Goal: Task Accomplishment & Management: Complete application form

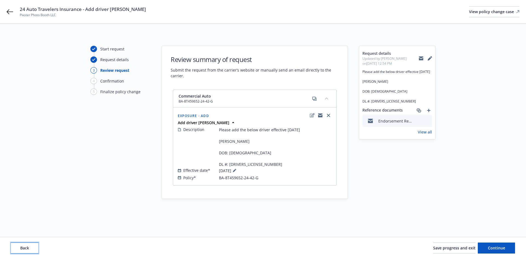
click at [32, 247] on button "Back" at bounding box center [24, 248] width 27 height 11
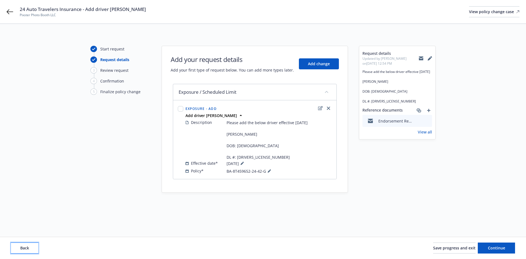
click at [32, 247] on button "Back" at bounding box center [24, 248] width 27 height 11
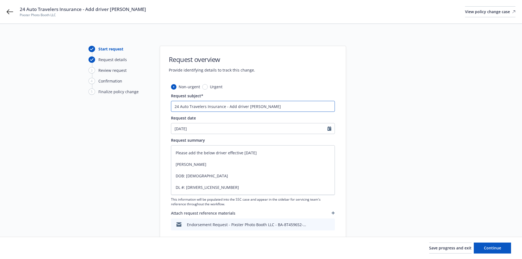
drag, startPoint x: 258, startPoint y: 109, endPoint x: 271, endPoint y: 108, distance: 12.9
click at [271, 108] on input "24 Auto Travelers Insurance - Add driver Alexis Espitia Rivera" at bounding box center [253, 106] width 164 height 11
type textarea "x"
type input "24 Auto Travelers Insurance - Add driver Alexis Rivera"
click at [492, 246] on span "Continue" at bounding box center [492, 247] width 17 height 5
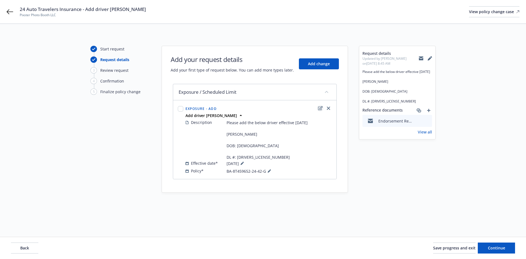
click at [319, 108] on icon "edit" at bounding box center [320, 108] width 5 height 4
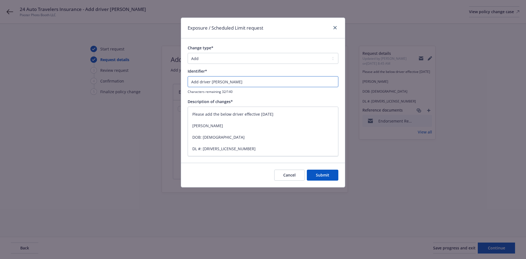
drag, startPoint x: 222, startPoint y: 83, endPoint x: 235, endPoint y: 83, distance: 12.6
click at [235, 83] on input "Add driver Alexis Espitia Rivera" at bounding box center [263, 81] width 151 height 11
type textarea "x"
type input "Add driver Alexis Rivera"
click at [242, 144] on textarea "Please add the below driver effective 8/25/25 Alexis Espitia Rivera DOB: 12/03/…" at bounding box center [263, 132] width 151 height 50
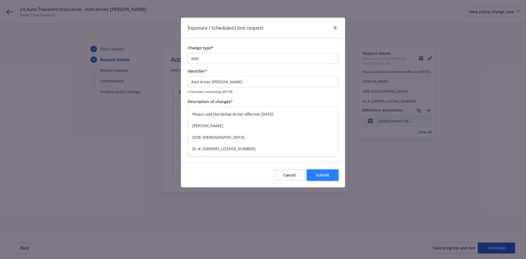
click at [325, 176] on span "Submit" at bounding box center [322, 174] width 13 height 5
type textarea "x"
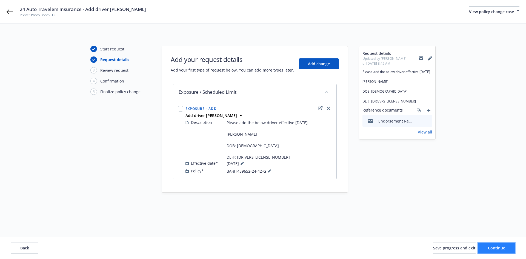
click at [492, 246] on span "Continue" at bounding box center [496, 247] width 17 height 5
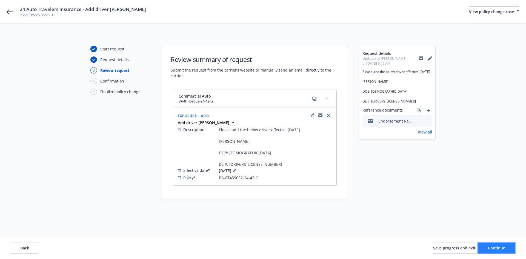
click at [492, 247] on span "Continue" at bounding box center [496, 247] width 17 height 5
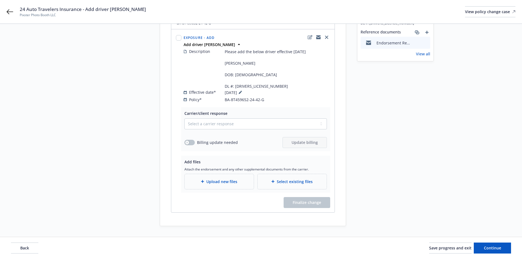
scroll to position [84, 0]
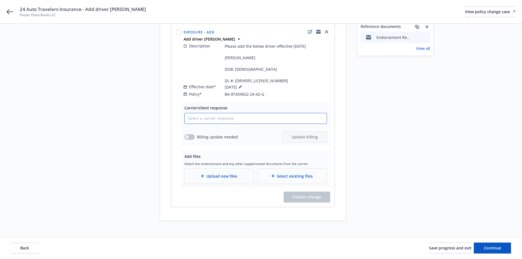
drag, startPoint x: 222, startPoint y: 113, endPoint x: 219, endPoint y: 115, distance: 3.7
click at [222, 113] on select "Select a carrier response Accepted Accepted with revision No endorsement needed…" at bounding box center [256, 118] width 143 height 11
select select "ACCEPTED"
click at [185, 113] on select "Select a carrier response Accepted Accepted with revision No endorsement needed…" at bounding box center [256, 118] width 143 height 11
drag, startPoint x: 86, startPoint y: 9, endPoint x: 149, endPoint y: 9, distance: 62.2
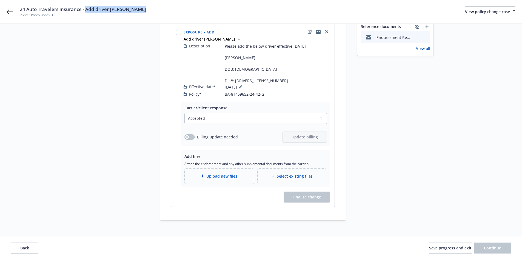
click at [149, 9] on div "24 Auto Travelers Insurance - Add driver Alexis Rivera Pixster Photo Booth LLC …" at bounding box center [268, 12] width 496 height 12
copy span "Add driver Alexis Rivera"
click at [222, 174] on div "Upload new files" at bounding box center [219, 176] width 69 height 15
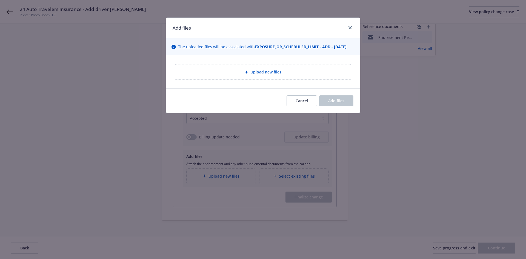
click at [313, 73] on div "Upload new files" at bounding box center [263, 72] width 167 height 6
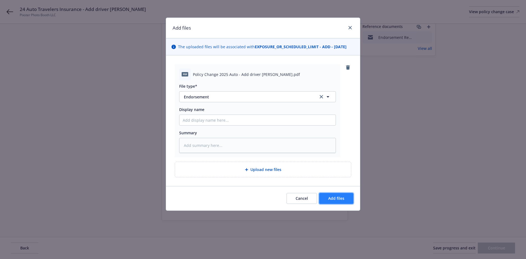
click at [336, 194] on button "Add files" at bounding box center [336, 198] width 34 height 11
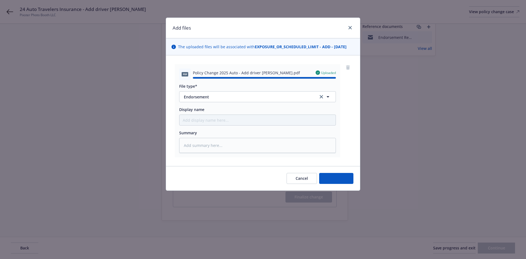
type textarea "x"
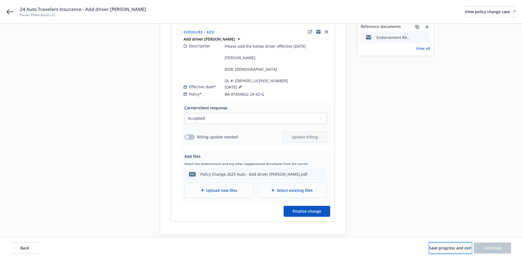
click at [461, 250] on span "Save progress and exit" at bounding box center [450, 247] width 43 height 5
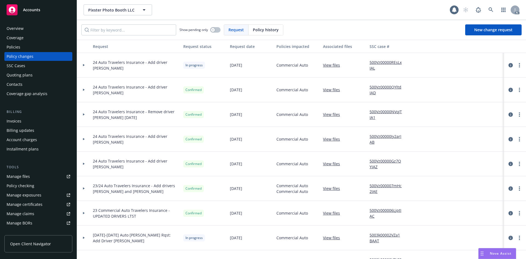
click at [26, 48] on div "Policies" at bounding box center [39, 47] width 64 height 9
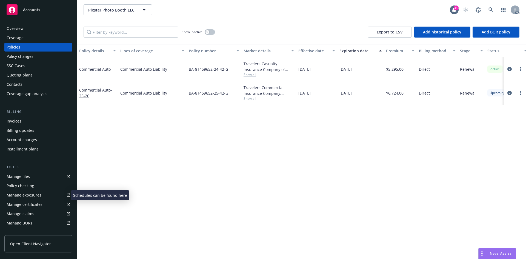
click at [44, 194] on link "Manage exposures" at bounding box center [38, 195] width 68 height 9
click at [28, 57] on div "Policy changes" at bounding box center [20, 56] width 27 height 9
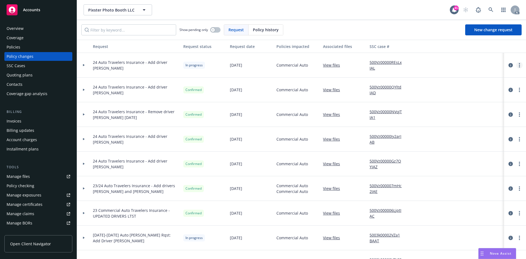
click at [517, 66] on link "more" at bounding box center [520, 65] width 7 height 7
click at [467, 107] on link "Resume workflow" at bounding box center [472, 109] width 94 height 11
select select "ACCEPTED"
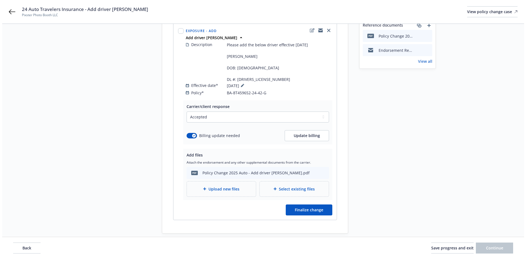
scroll to position [98, 0]
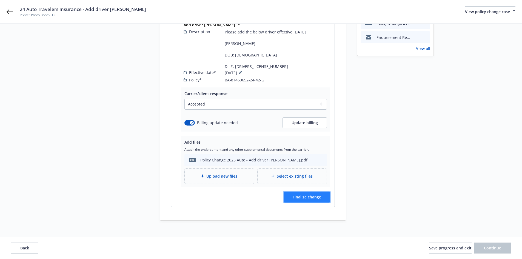
click at [321, 194] on span "Finalize change" at bounding box center [307, 196] width 29 height 5
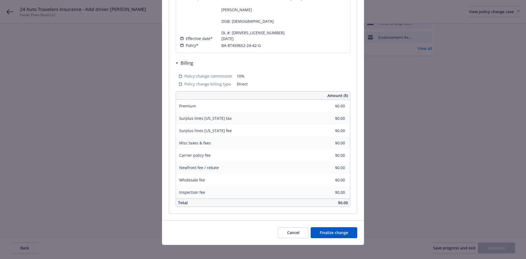
scroll to position [146, 0]
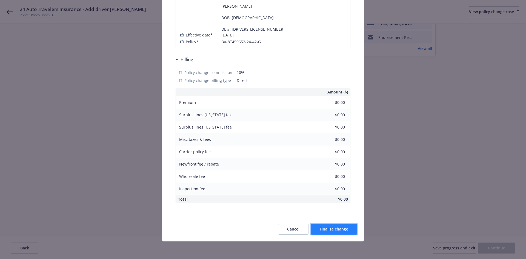
click at [340, 227] on span "Finalize change" at bounding box center [334, 228] width 29 height 5
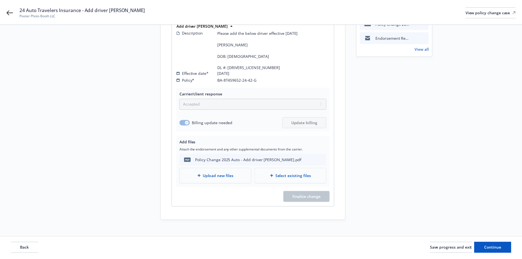
scroll to position [98, 0]
click at [486, 248] on span "Continue" at bounding box center [492, 247] width 17 height 5
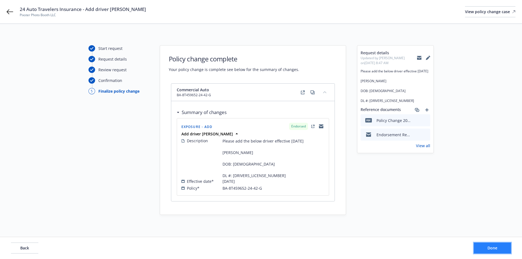
click at [486, 248] on button "Done" at bounding box center [492, 248] width 37 height 11
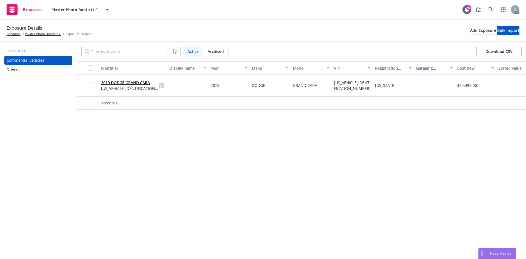
click at [25, 67] on div "Drivers" at bounding box center [39, 69] width 64 height 9
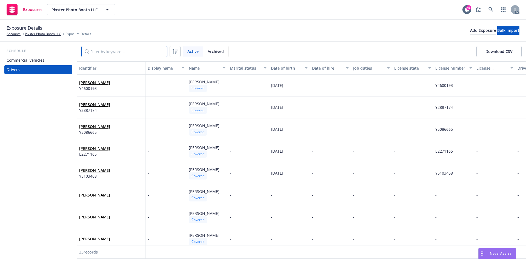
click at [117, 55] on input "Filter by keyword..." at bounding box center [124, 51] width 86 height 11
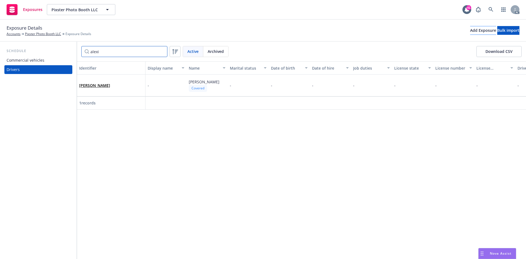
type input "alexi"
click at [471, 33] on div "Add Exposure" at bounding box center [484, 30] width 26 height 8
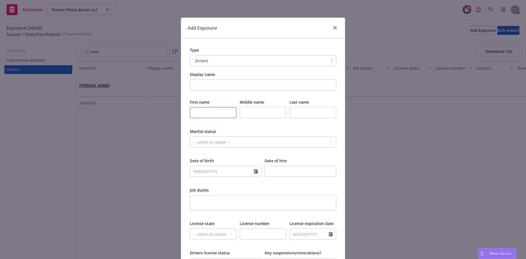
click at [199, 111] on input "text" at bounding box center [213, 112] width 47 height 11
paste input "Alexis Espitia Rivera"
drag, startPoint x: 203, startPoint y: 113, endPoint x: 214, endPoint y: 113, distance: 11.0
click at [214, 113] on input "Alexis Espitia Rivera" at bounding box center [213, 112] width 47 height 11
type input "Alexis Rivera"
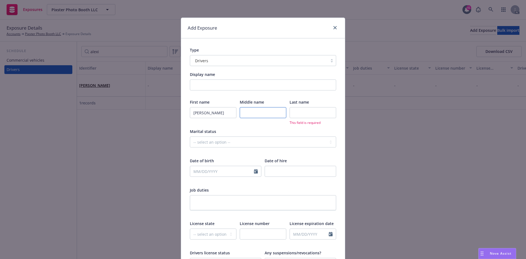
click at [246, 109] on input "text" at bounding box center [263, 112] width 47 height 11
paste input "Espitia"
type input "Espitia"
drag, startPoint x: 204, startPoint y: 113, endPoint x: 216, endPoint y: 113, distance: 12.3
click at [216, 113] on input "Alexis Rivera" at bounding box center [213, 112] width 47 height 11
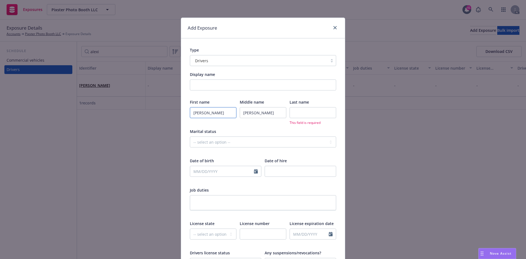
type input "Alexis"
click at [311, 112] on input "text" at bounding box center [313, 112] width 47 height 11
paste input "Rivera"
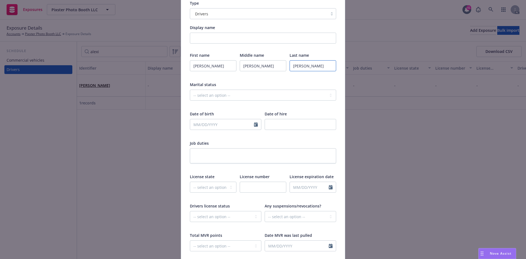
scroll to position [55, 0]
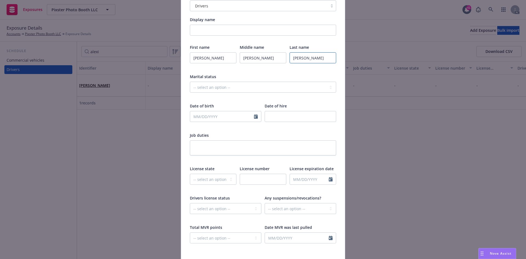
type input "Rivera"
click at [195, 117] on input "text" at bounding box center [222, 116] width 64 height 10
select select "9"
type input "12/03/1994"
click at [228, 103] on div "First name Alexis Middle name Espitia Last name Rivera Marital status -- select…" at bounding box center [263, 147] width 146 height 206
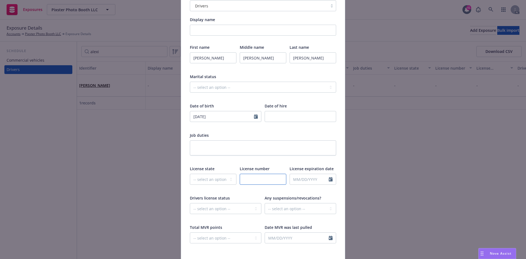
click at [254, 181] on input "text" at bounding box center [263, 179] width 47 height 11
paste input "F5460294"
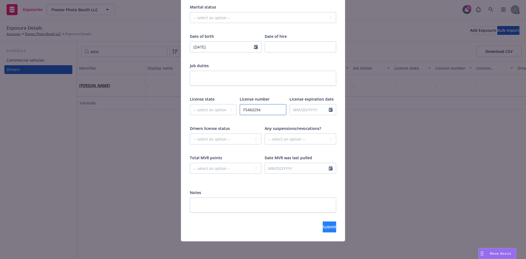
type input "F5460294"
click at [323, 230] on button "Submit" at bounding box center [329, 227] width 13 height 11
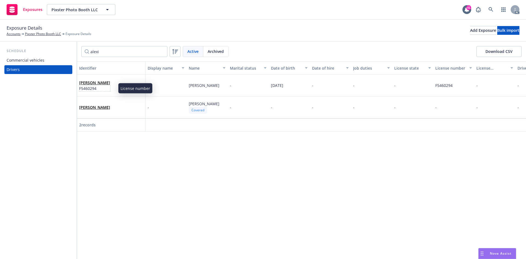
click at [109, 87] on span "F5460294" at bounding box center [94, 89] width 31 height 6
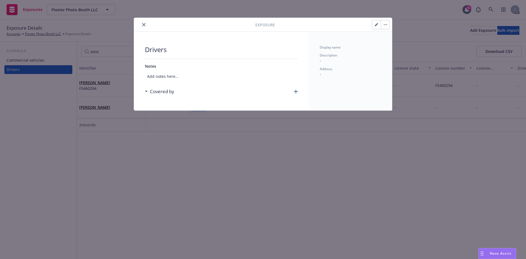
click at [297, 92] on icon "button" at bounding box center [296, 92] width 4 height 4
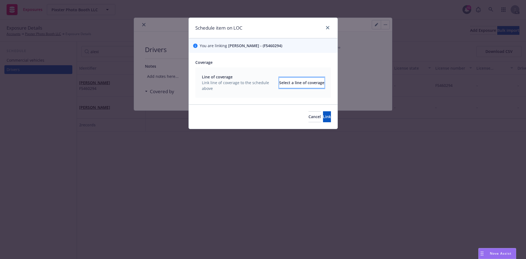
click at [295, 85] on div "Select a line of coverage" at bounding box center [301, 83] width 45 height 10
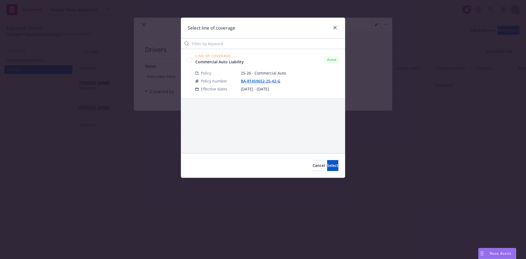
click at [189, 60] on circle at bounding box center [189, 59] width 5 height 5
click at [327, 164] on span "Select" at bounding box center [332, 165] width 11 height 5
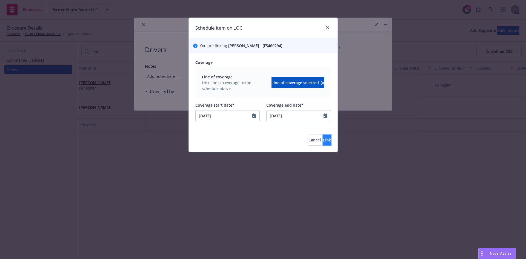
click at [323, 138] on span "Link" at bounding box center [327, 139] width 8 height 5
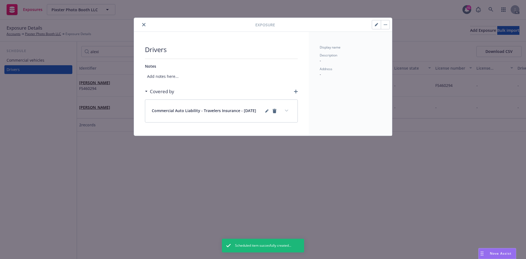
click at [287, 111] on icon "expand content" at bounding box center [286, 111] width 3 height 2
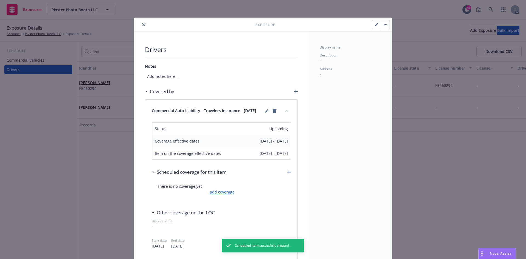
click at [219, 190] on link "add coverage" at bounding box center [222, 192] width 26 height 6
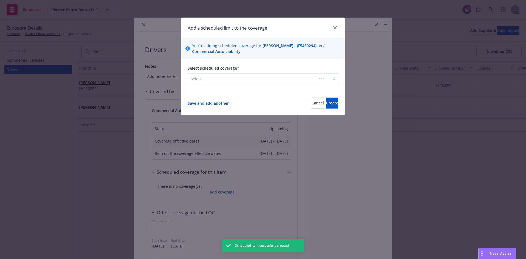
click at [250, 81] on div at bounding box center [252, 78] width 123 height 7
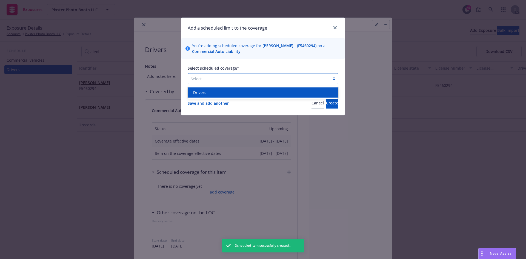
click at [234, 92] on div "Drivers" at bounding box center [263, 93] width 144 height 6
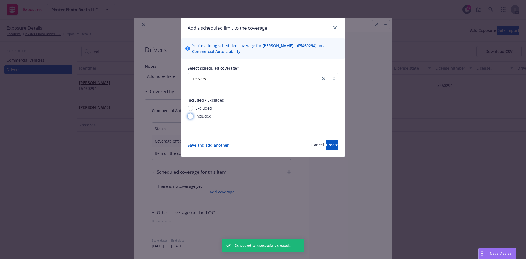
click at [189, 118] on input "Included" at bounding box center [190, 116] width 5 height 5
radio input "true"
click at [329, 149] on button "Create" at bounding box center [332, 145] width 12 height 11
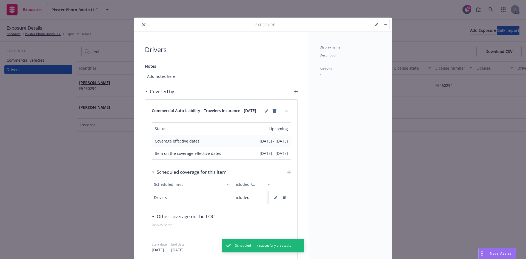
click at [141, 25] on button "close" at bounding box center [144, 24] width 7 height 7
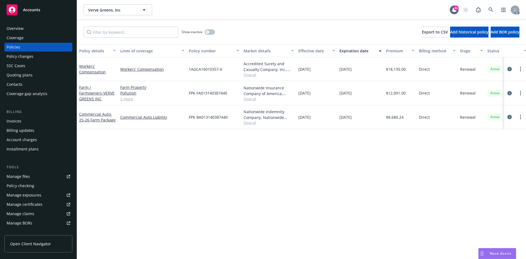
click at [34, 31] on div "Overview" at bounding box center [39, 28] width 64 height 9
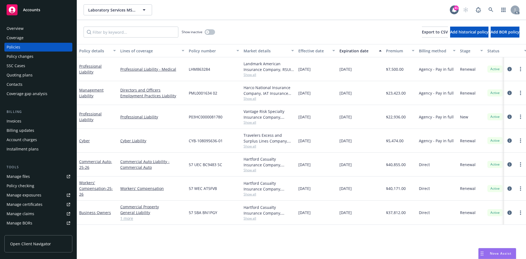
click at [252, 98] on span "Show all" at bounding box center [269, 98] width 50 height 5
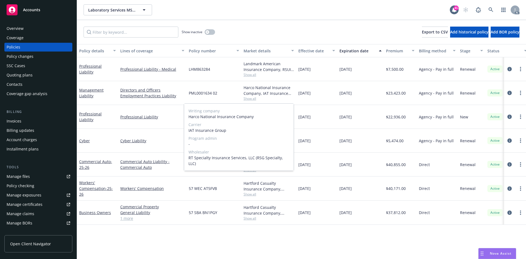
click at [270, 98] on span "Show all" at bounding box center [269, 98] width 50 height 5
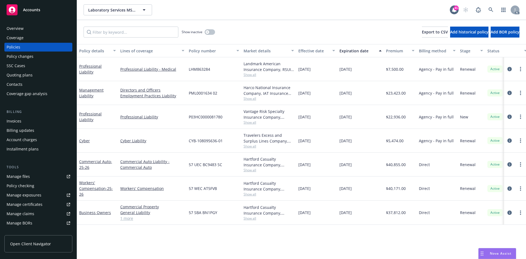
click at [253, 123] on span "Show all" at bounding box center [269, 122] width 50 height 5
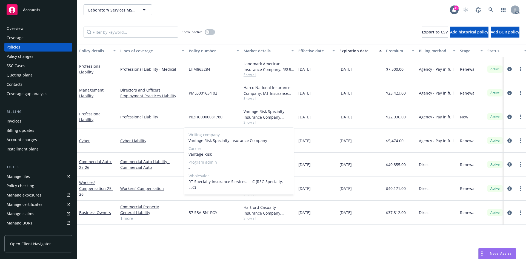
click at [275, 120] on span "Show all" at bounding box center [269, 122] width 50 height 5
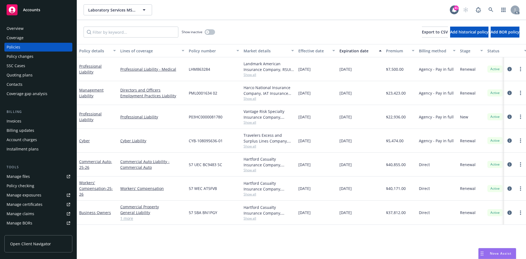
click at [251, 147] on span "Show all" at bounding box center [269, 146] width 50 height 5
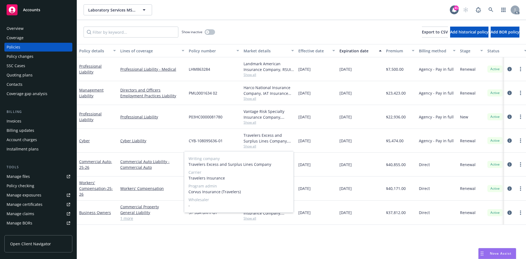
click at [272, 145] on span "Show all" at bounding box center [269, 146] width 50 height 5
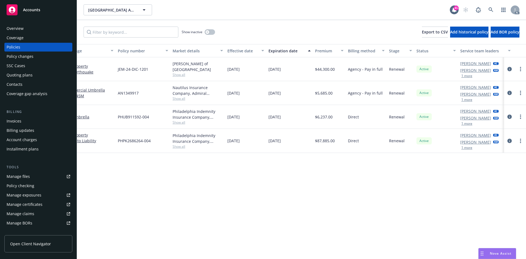
scroll to position [0, 76]
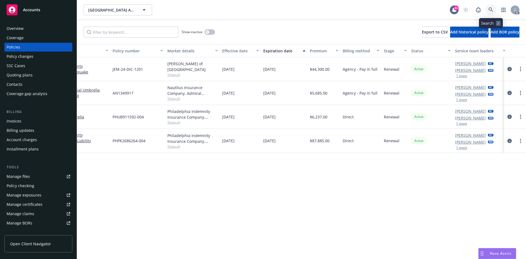
click at [489, 9] on icon at bounding box center [491, 9] width 5 height 5
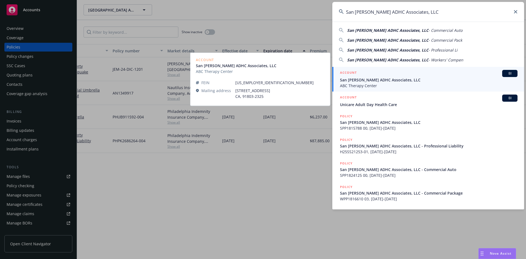
type input "San [PERSON_NAME] ADHC Associates, LLC"
click at [503, 72] on div "BI" at bounding box center [510, 73] width 15 height 7
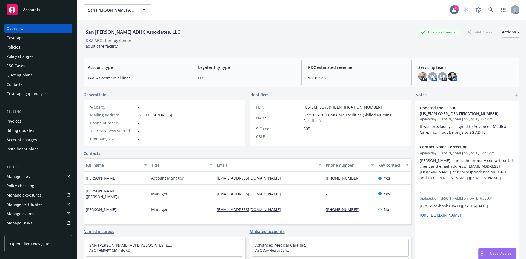
click at [31, 49] on div "Policies" at bounding box center [39, 47] width 64 height 9
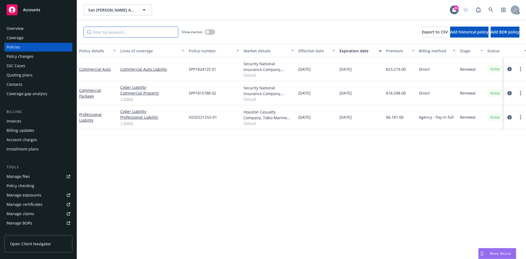
click at [139, 30] on input "Filter by keyword..." at bounding box center [131, 32] width 95 height 11
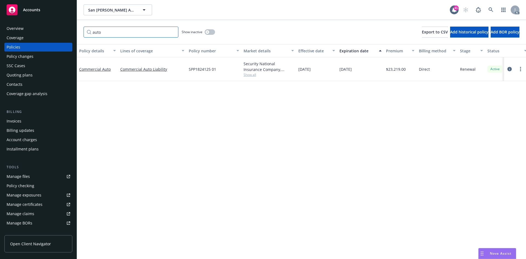
type input "auto"
click at [253, 74] on span "Show all" at bounding box center [269, 74] width 50 height 5
click at [320, 108] on div "Policy details Lines of coverage Policy number Market details Effective date Ex…" at bounding box center [301, 151] width 449 height 215
drag, startPoint x: 133, startPoint y: 32, endPoint x: 53, endPoint y: 33, distance: 79.8
click at [53, 33] on div "Accounts Overview Coverage Policies Policy changes SSC Cases Quoting plans Cont…" at bounding box center [263, 129] width 526 height 259
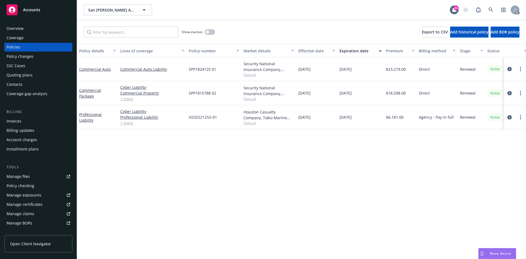
click at [129, 98] on link "1 more" at bounding box center [152, 99] width 64 height 6
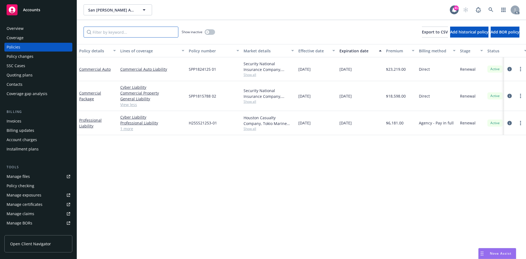
click at [126, 31] on input "Filter by keyword..." at bounding box center [131, 32] width 95 height 11
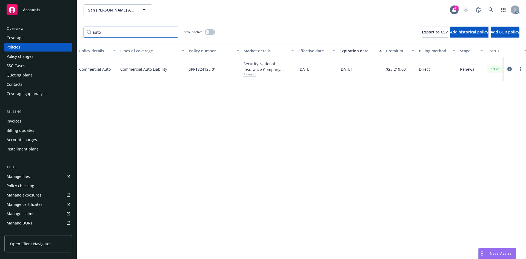
type input "auto"
click at [513, 67] on link "circleInformation" at bounding box center [510, 69] width 7 height 7
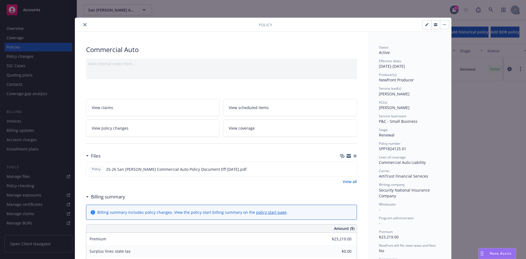
click at [180, 130] on link "View policy changes" at bounding box center [153, 128] width 134 height 17
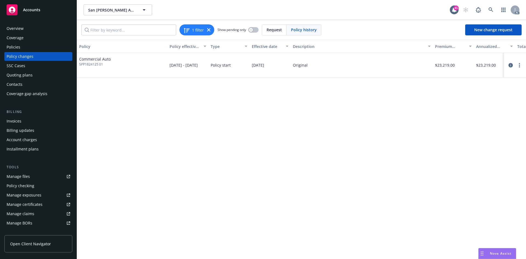
click at [27, 58] on div "Policy changes" at bounding box center [20, 56] width 27 height 9
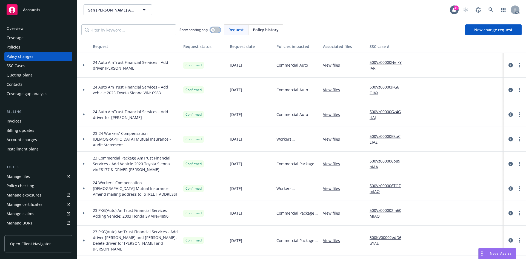
click at [214, 30] on icon "button" at bounding box center [213, 30] width 2 height 2
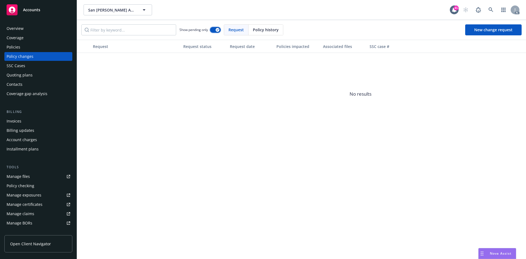
click at [214, 30] on button "button" at bounding box center [215, 29] width 10 height 5
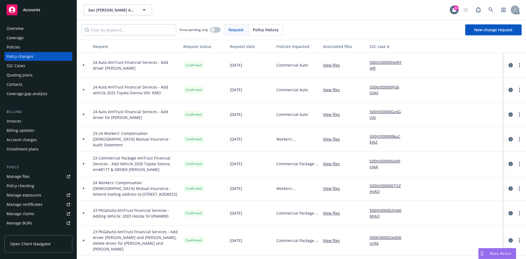
click at [31, 46] on div "Policies" at bounding box center [39, 47] width 64 height 9
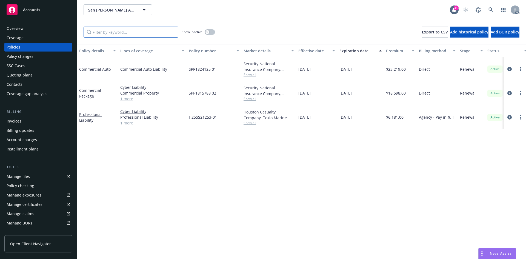
click at [120, 33] on input "Filter by keyword..." at bounding box center [131, 32] width 95 height 11
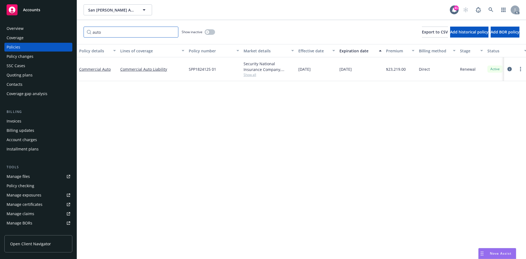
type input "auto"
click at [252, 75] on span "Show all" at bounding box center [269, 74] width 50 height 5
drag, startPoint x: 187, startPoint y: 107, endPoint x: 261, endPoint y: 111, distance: 73.8
click at [261, 111] on div "Writing company Security National Insurance Company Carrier AmTrust Financial S…" at bounding box center [239, 110] width 110 height 61
click at [249, 109] on span "AmTrust Financial Services" at bounding box center [239, 107] width 101 height 6
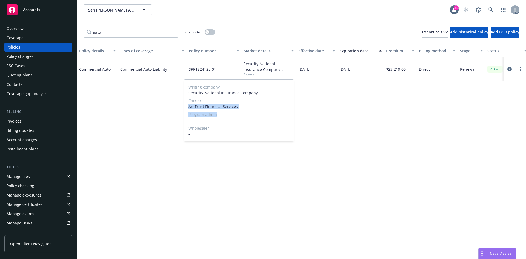
click at [240, 105] on span "AmTrust Financial Services" at bounding box center [239, 107] width 101 height 6
drag, startPoint x: 239, startPoint y: 106, endPoint x: 186, endPoint y: 107, distance: 53.2
click at [186, 107] on div "Writing company Security National Insurance Company Carrier AmTrust Financial S…" at bounding box center [239, 110] width 110 height 61
copy span "AmTrust Financial Services"
click at [161, 104] on div "Policy details Lines of coverage Policy number Market details Effective date Ex…" at bounding box center [301, 151] width 449 height 215
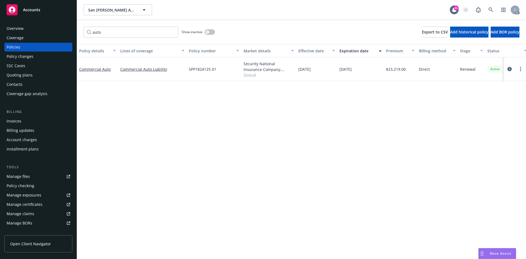
click at [23, 55] on div "Policy changes" at bounding box center [20, 56] width 27 height 9
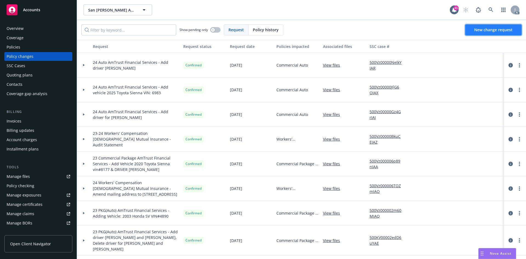
click at [486, 29] on span "New change request" at bounding box center [494, 29] width 38 height 5
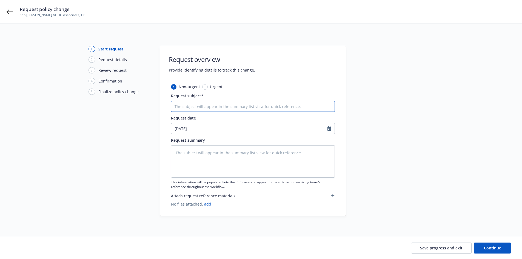
click at [208, 104] on input "Request subject*" at bounding box center [253, 106] width 164 height 11
type textarea "x"
type input "2"
type textarea "x"
type input "25"
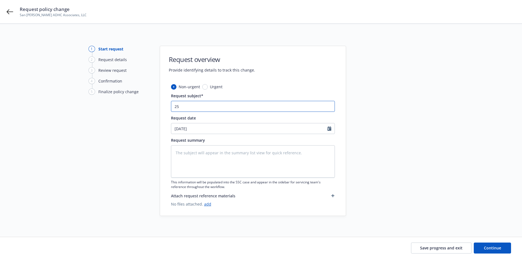
type textarea "x"
type input "25"
type textarea "x"
type input "25 A"
type textarea "x"
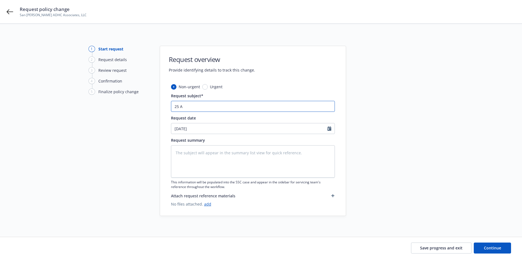
type input "25 Au"
type textarea "x"
type input "25 Aut"
type textarea "x"
type input "25 Auto"
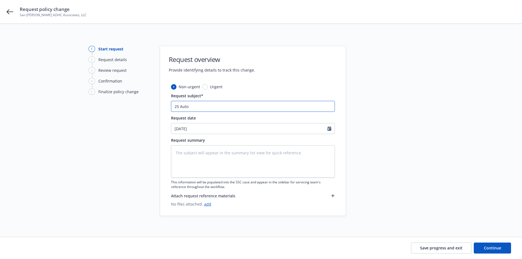
type textarea "x"
type input "25 Auto"
paste input "AmTrust Financial Services"
type textarea "x"
type input "25 Auto AmTrust Financial Services"
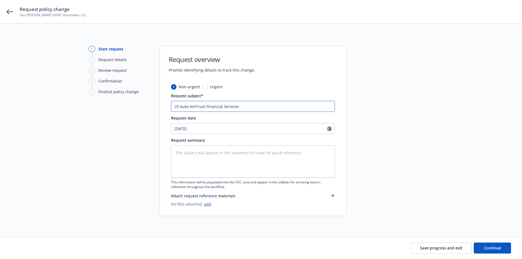
type textarea "x"
type input "25 Auto AmTrust Financial Services"
type textarea "x"
type input "25 Auto AmTrust Financial Services -"
type textarea "x"
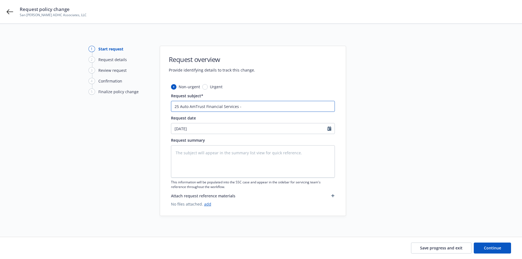
type input "25 Auto AmTrust Financial Services -"
type textarea "x"
type input "25 Auto AmTrust Financial Services - A"
type textarea "x"
type input "25 Auto AmTrust Financial Services - Ad"
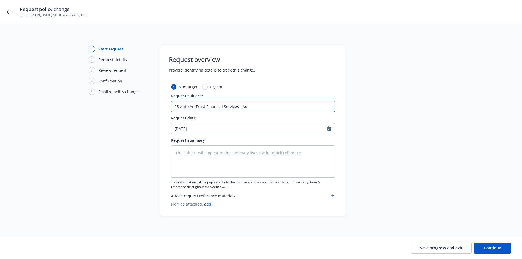
type textarea "x"
type input "25 Auto AmTrust Financial Services - Add"
type textarea "x"
type input "25 Auto AmTrust Financial Services - Add"
type textarea "x"
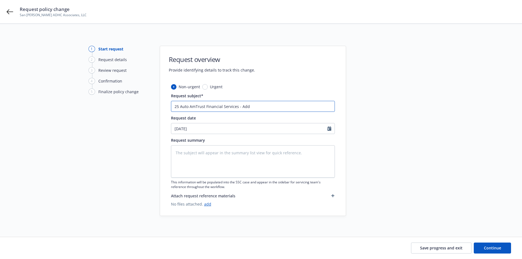
type input "25 Auto AmTrust Financial Services - Add d"
type textarea "x"
type input "25 Auto AmTrust Financial Services - Add dr"
type textarea "x"
type input "25 Auto AmTrust Financial Services - Add dri"
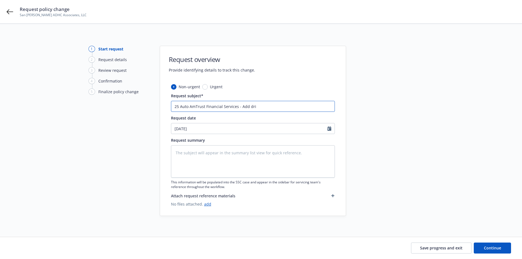
type textarea "x"
type input "25 Auto AmTrust Financial Services - Add drive"
type textarea "x"
type input "25 Auto AmTrust Financial Services - Add driver"
type textarea "x"
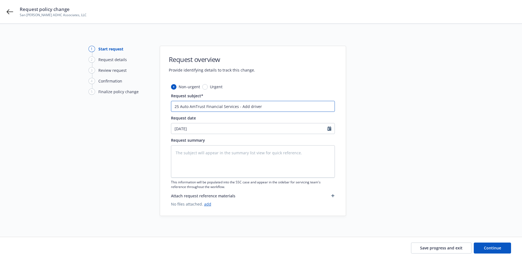
type input "25 Auto AmTrust Financial Services - Add driver"
click at [266, 107] on input "25 Auto AmTrust Financial Services - Add driver" at bounding box center [253, 106] width 164 height 11
paste input "Baoqi Ge"
type textarea "x"
type input "25 Auto AmTrust Financial Services - Add driver Baoqi Ge"
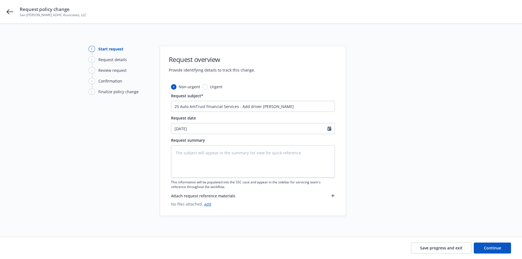
click at [380, 144] on div at bounding box center [395, 131] width 77 height 170
click at [334, 196] on icon "button" at bounding box center [333, 195] width 3 height 3
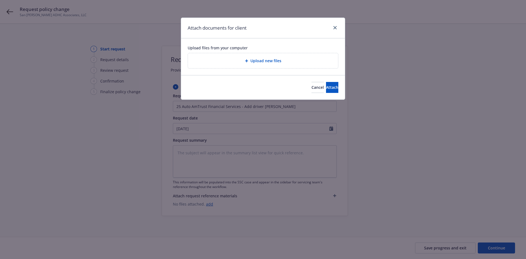
click at [305, 58] on div "Upload new files" at bounding box center [262, 61] width 141 height 6
type textarea "x"
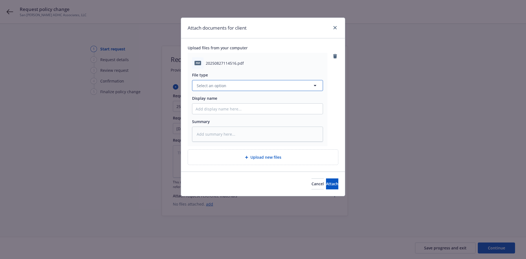
click at [263, 83] on button "Select an option" at bounding box center [257, 85] width 131 height 11
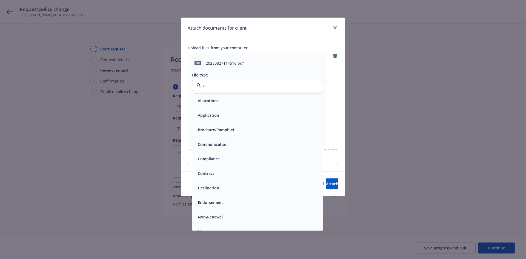
type input "oth"
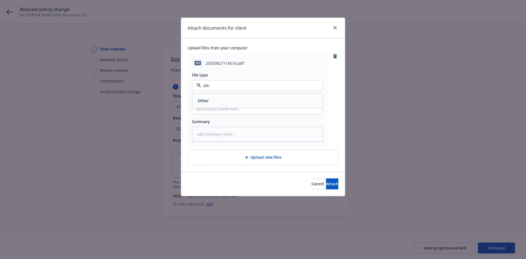
click at [244, 100] on div "Other" at bounding box center [258, 101] width 124 height 8
click at [326, 182] on span "Attach" at bounding box center [332, 183] width 12 height 5
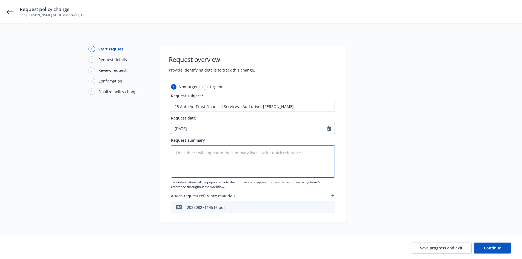
click at [228, 151] on textarea at bounding box center [253, 161] width 164 height 32
paste textarea "Please add driver effective 8/27/25 NAME: Baoqi Ge STATE: CA DL: Y2502377 DOB: …"
type textarea "x"
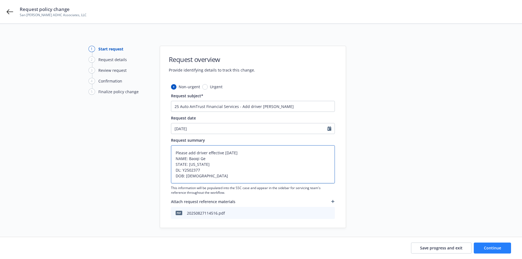
type textarea "Please add driver effective 8/27/25 NAME: Baoqi Ge STATE: CA DL: Y2502377 DOB: …"
click at [498, 248] on span "Continue" at bounding box center [492, 247] width 17 height 5
type textarea "x"
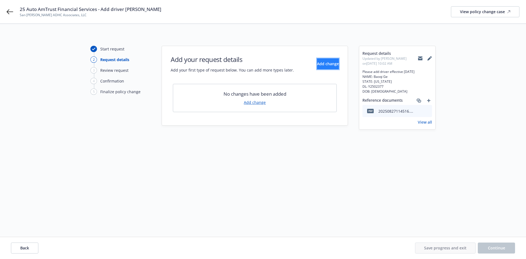
click at [324, 65] on span "Add change" at bounding box center [328, 63] width 22 height 5
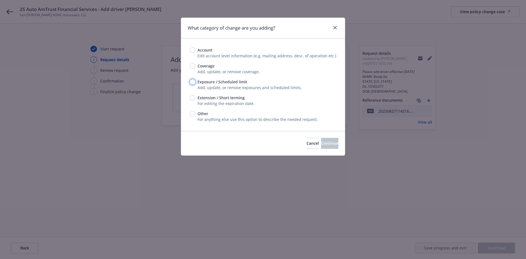
click at [194, 82] on input "Exposure / Scheduled limit" at bounding box center [192, 81] width 5 height 5
radio input "true"
click at [321, 145] on span "Continue" at bounding box center [329, 143] width 17 height 5
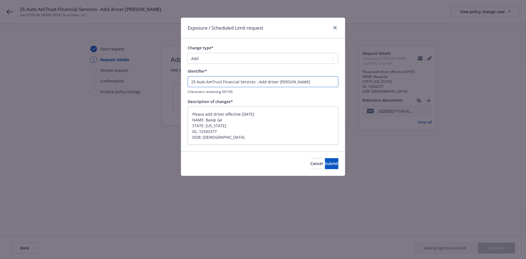
drag, startPoint x: 258, startPoint y: 82, endPoint x: 171, endPoint y: 81, distance: 86.9
click at [171, 81] on div "Exposure / Scheduled Limit request Change type* Add Audit Change Remove Identif…" at bounding box center [263, 129] width 526 height 259
type textarea "x"
type input "Add driver Baoqi Ge"
click at [326, 165] on span "Submit" at bounding box center [331, 163] width 13 height 5
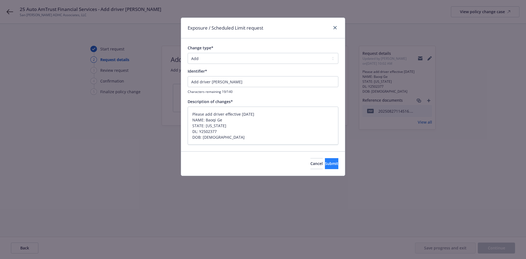
type textarea "x"
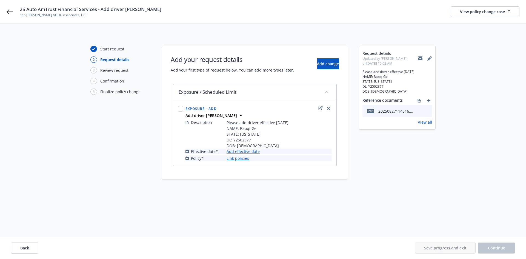
click at [248, 152] on link "Add effective date" at bounding box center [243, 152] width 33 height 6
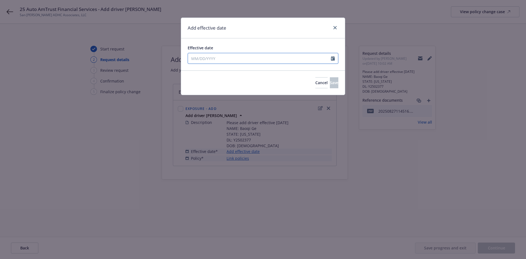
click at [233, 60] on input "Effective date" at bounding box center [259, 58] width 143 height 10
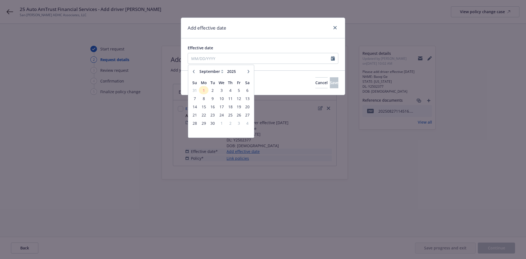
click at [193, 73] on icon "button" at bounding box center [193, 71] width 3 height 3
select select "8"
click at [223, 123] on span "27" at bounding box center [222, 123] width 8 height 7
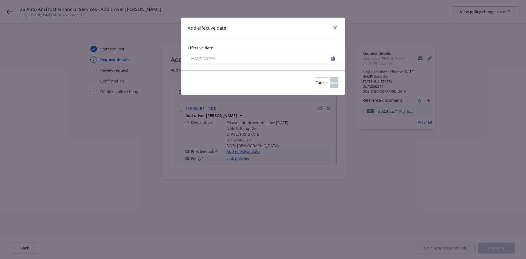
type input "08/27/2025"
click at [330, 83] on button "Save" at bounding box center [334, 82] width 9 height 11
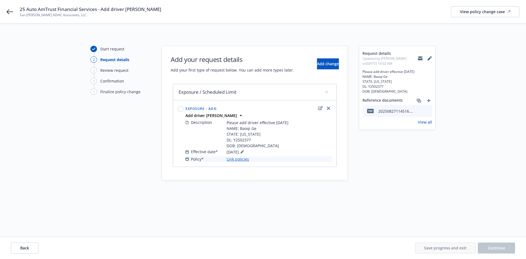
click at [238, 160] on link "Link policies" at bounding box center [238, 159] width 22 height 6
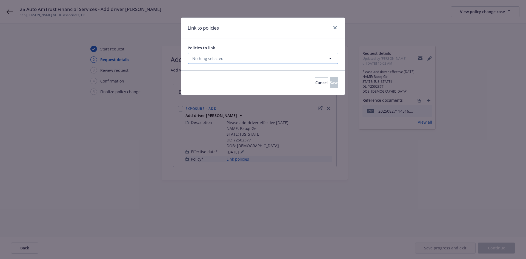
click at [257, 60] on button "Nothing selected" at bounding box center [263, 58] width 151 height 11
select select "ACTIVE"
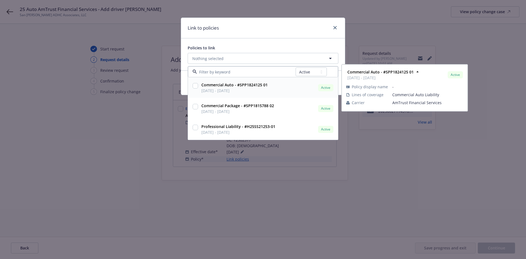
click at [249, 87] on strong "Commercial Auto - #SPP1824125 01" at bounding box center [235, 84] width 66 height 5
checkbox input "true"
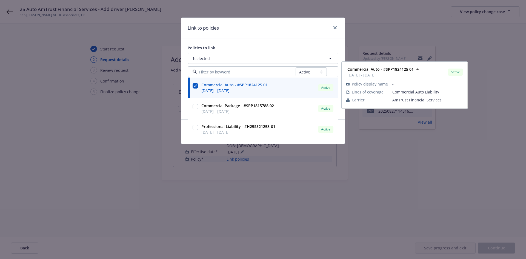
click at [141, 101] on div "Link to policies Policies to link 1 selected All Active Upcoming Expired Cancel…" at bounding box center [263, 129] width 526 height 259
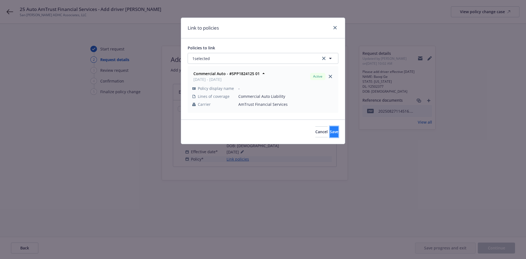
click at [330, 135] on button "Save" at bounding box center [334, 131] width 9 height 11
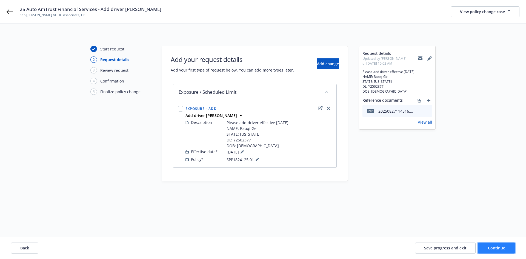
click at [507, 249] on button "Continue" at bounding box center [496, 248] width 37 height 11
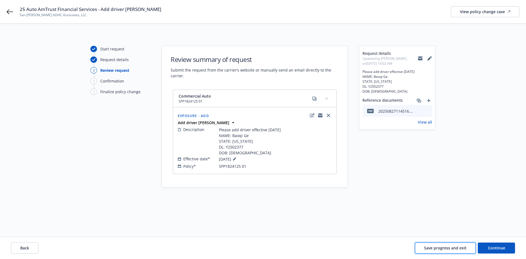
click at [450, 248] on span "Save progress and exit" at bounding box center [445, 247] width 43 height 5
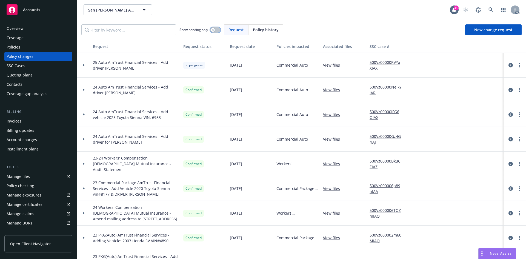
click at [214, 30] on icon "button" at bounding box center [213, 30] width 2 height 2
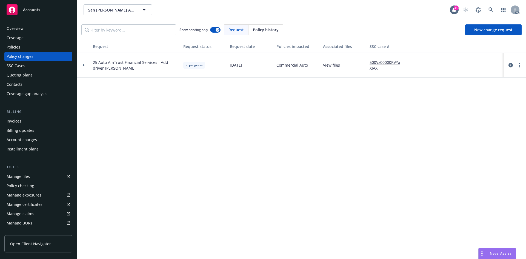
click at [84, 65] on icon at bounding box center [84, 65] width 2 height 2
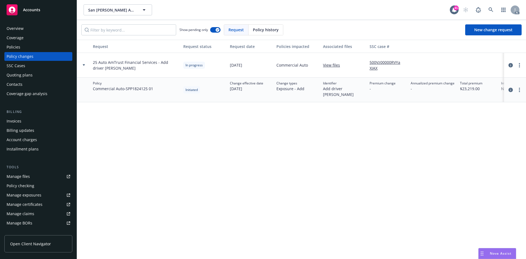
click at [384, 62] on link "500Vz00000RVYaXIAX" at bounding box center [388, 66] width 37 height 12
click at [33, 45] on div "Policies" at bounding box center [39, 47] width 64 height 9
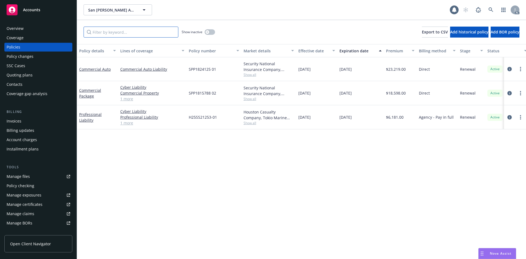
click at [112, 34] on input "Filter by keyword..." at bounding box center [131, 32] width 95 height 11
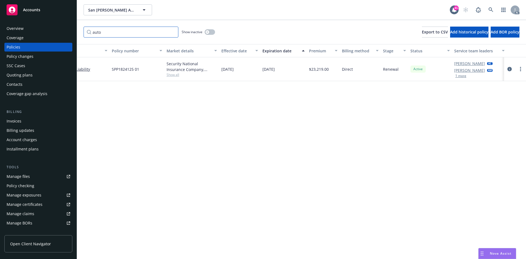
scroll to position [0, 80]
type input "auto"
click at [44, 54] on div "Policy changes" at bounding box center [39, 56] width 64 height 9
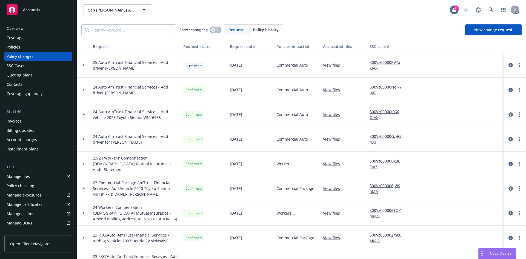
click at [213, 29] on icon "button" at bounding box center [213, 30] width 2 height 2
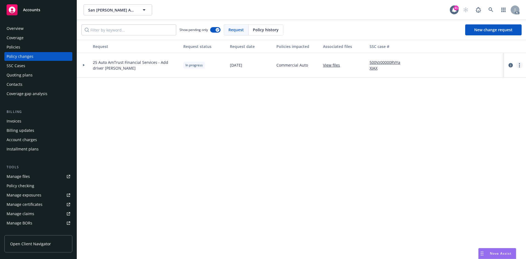
click at [519, 65] on icon "more" at bounding box center [519, 65] width 1 height 4
click at [483, 78] on link "Copy logging email" at bounding box center [476, 76] width 94 height 11
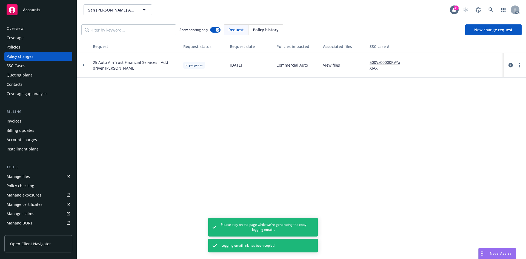
click at [188, 128] on div "Request Request status Request date Policies impacted Associated files SSC case…" at bounding box center [301, 149] width 449 height 219
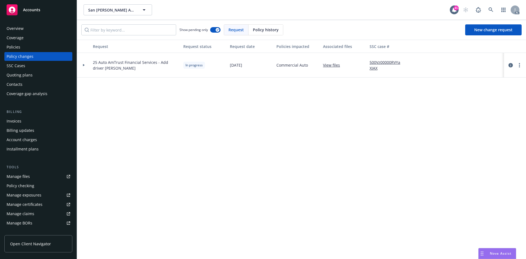
click at [33, 48] on div "Policies" at bounding box center [39, 47] width 64 height 9
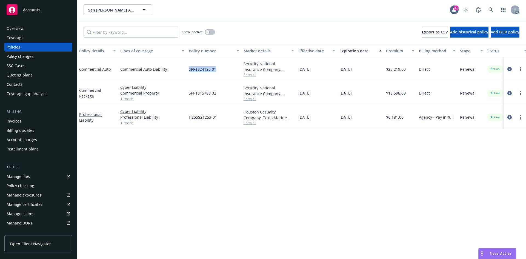
drag, startPoint x: 187, startPoint y: 70, endPoint x: 227, endPoint y: 70, distance: 40.0
click at [227, 70] on div "SPP1824125 01" at bounding box center [214, 69] width 55 height 24
copy span "SPP1824125 01"
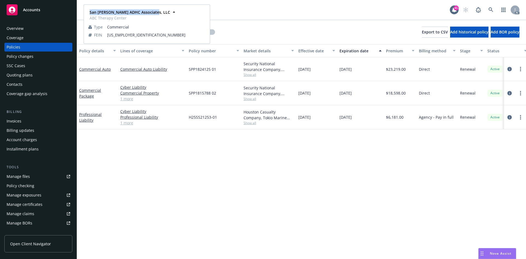
drag, startPoint x: 86, startPoint y: 10, endPoint x: 152, endPoint y: 11, distance: 65.3
click at [152, 11] on div "San Gabriel ADHC Associates, LLC ABC Therapy Center Type Commercial FEIN 95-474…" at bounding box center [147, 24] width 126 height 38
copy strong "San Gabriel ADHC Associates, LLC"
click at [50, 56] on div "Policy changes" at bounding box center [39, 56] width 64 height 9
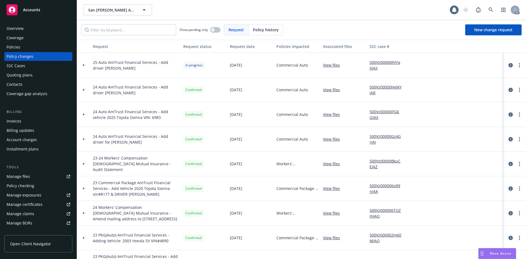
click at [84, 63] on div at bounding box center [84, 65] width 14 height 25
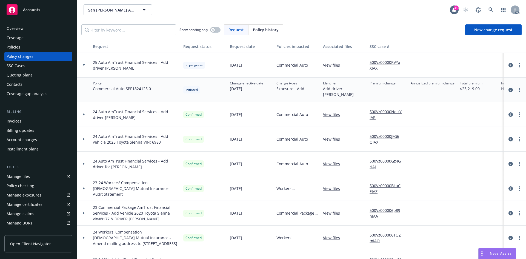
click at [37, 50] on div "Policies" at bounding box center [39, 47] width 64 height 9
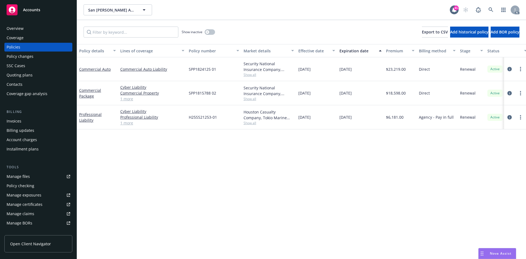
click at [38, 59] on div "Policy changes" at bounding box center [39, 56] width 64 height 9
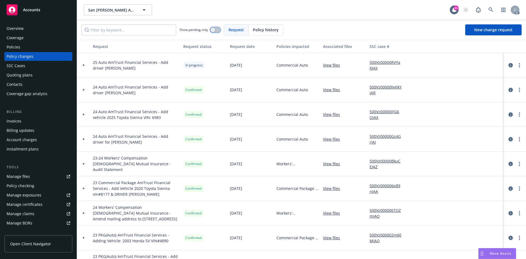
click at [214, 30] on icon "button" at bounding box center [213, 30] width 2 height 2
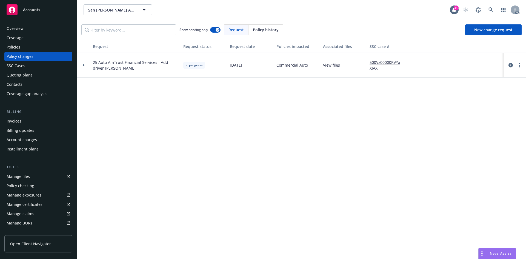
click at [85, 64] on div at bounding box center [83, 65] width 9 height 2
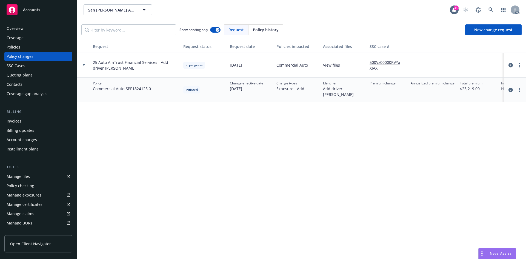
drag, startPoint x: 227, startPoint y: 90, endPoint x: 251, endPoint y: 90, distance: 24.4
click at [251, 90] on div "Policy Commercial Auto - SPP1824125 01 Initiated Change effective date 08/27/20…" at bounding box center [361, 90] width 568 height 25
click at [183, 119] on div "Request Request status Request date Policies impacted Associated files SSC case…" at bounding box center [301, 149] width 449 height 219
drag, startPoint x: 108, startPoint y: 64, endPoint x: 155, endPoint y: 64, distance: 46.9
click at [155, 64] on span "25 Auto AmTrust Financial Services - Add driver Baoqi Ge" at bounding box center [136, 66] width 86 height 12
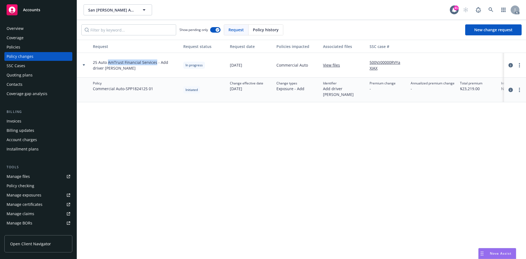
copy span "AmTrust Financial Services"
click at [491, 8] on icon at bounding box center [491, 9] width 5 height 5
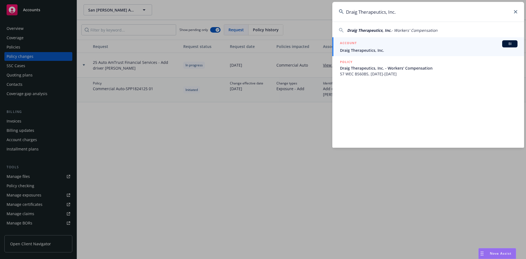
type input "Draig Therapeutics, Inc."
click at [508, 46] on span "BI" at bounding box center [510, 43] width 11 height 5
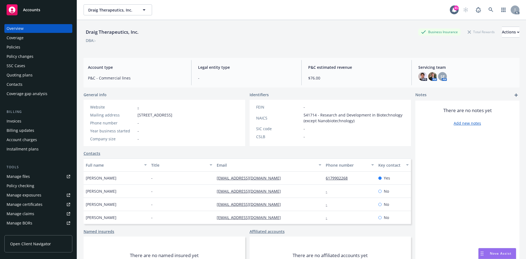
click at [42, 50] on div "Policies" at bounding box center [39, 47] width 64 height 9
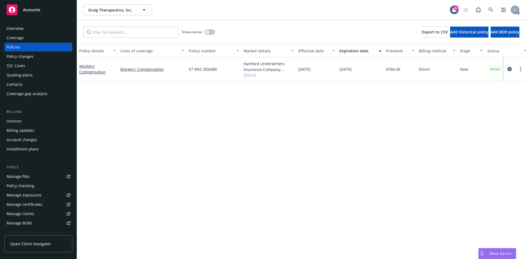
click at [254, 73] on span "Show all" at bounding box center [269, 74] width 50 height 5
click at [321, 101] on div "Policy details Lines of coverage Policy number Market details Effective date Ex…" at bounding box center [301, 151] width 449 height 215
click at [97, 73] on link "Workers' Compensation" at bounding box center [92, 69] width 27 height 11
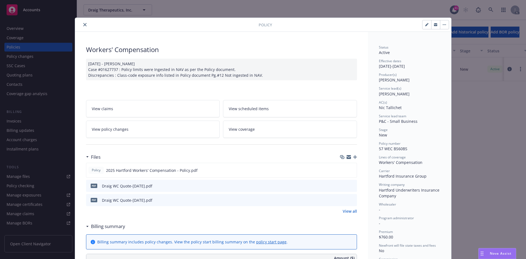
click at [151, 127] on link "View policy changes" at bounding box center [153, 129] width 134 height 17
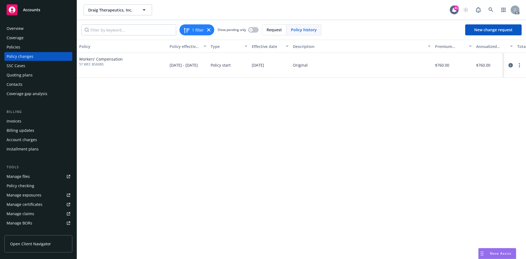
click at [32, 47] on div "Policies" at bounding box center [39, 47] width 64 height 9
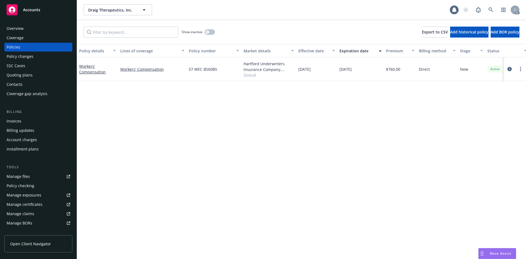
click at [249, 75] on span "Show all" at bounding box center [269, 74] width 50 height 5
drag, startPoint x: 188, startPoint y: 106, endPoint x: 256, endPoint y: 110, distance: 67.6
click at [256, 110] on div "Writing company Hartford Underwriters Insurance Company Carrier Hartford Insura…" at bounding box center [239, 110] width 110 height 61
copy span "Hartford Insurance Group"
click at [136, 108] on div "Policy details Lines of coverage Policy number Market details Effective date Ex…" at bounding box center [301, 151] width 449 height 215
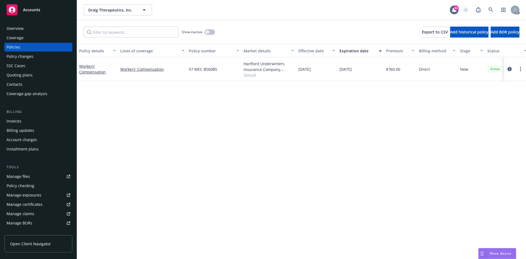
click at [35, 54] on div "Policy changes" at bounding box center [39, 56] width 64 height 9
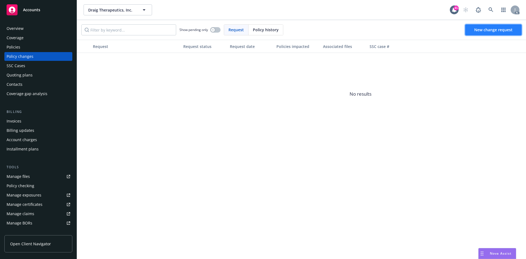
click at [486, 28] on span "New change request" at bounding box center [494, 29] width 38 height 5
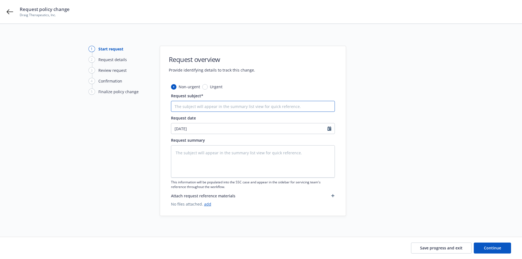
click at [239, 108] on input "Request subject*" at bounding box center [253, 106] width 164 height 11
type textarea "x"
type input "2"
type textarea "x"
type input "25"
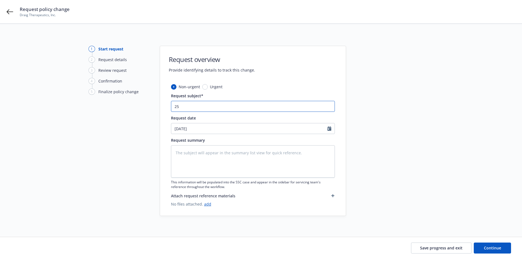
type textarea "x"
type input "25"
type textarea "x"
type input "25 W"
type textarea "x"
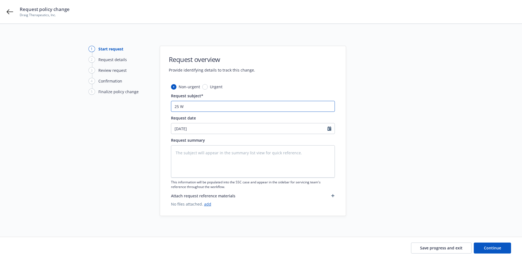
type input "25 WC"
type textarea "x"
type input "25 WC"
paste input "Hartford Insurance Group"
type textarea "x"
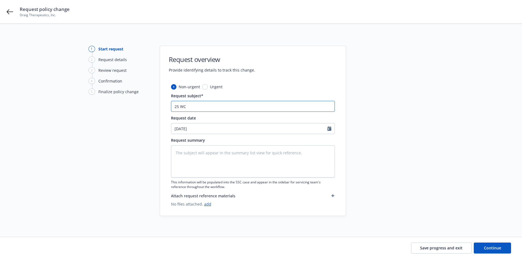
type input "25 WC Hartford Insurance Group"
type textarea "x"
type input "25 WC Hartford Insurance Group"
type textarea "x"
type input "25 WC Hartford Insurance Group -"
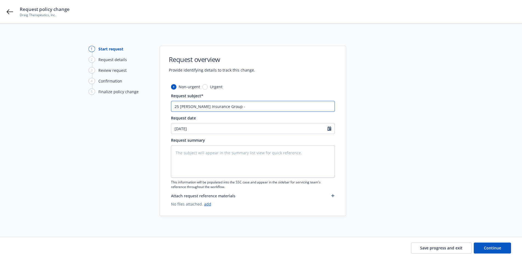
type textarea "x"
type input "25 WC Hartford Insurance Group - A"
type textarea "x"
type input "25 WC Hartford Insurance Group - Ad"
type textarea "x"
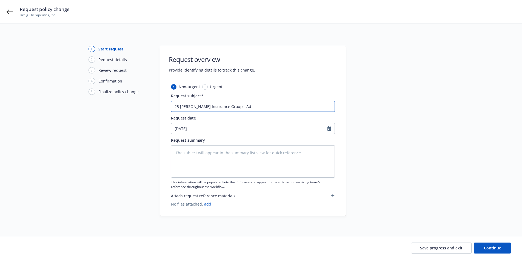
type input "25 WC Hartford Insurance Group - Add"
type textarea "x"
type input "25 WC Hartford Insurance Group - Add"
type textarea "x"
type input "25 WC Hartford Insurance Group - Add NC"
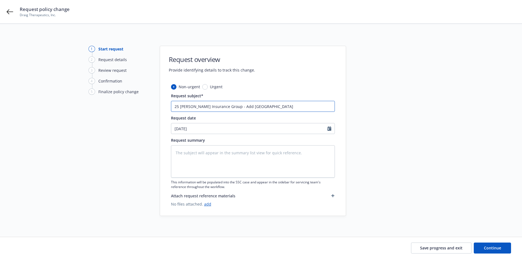
type textarea "x"
type input "25 WC Hartford Insurance Group - Add NC"
type textarea "x"
type input "25 WC Hartford Insurance Group - Add NC s"
type textarea "x"
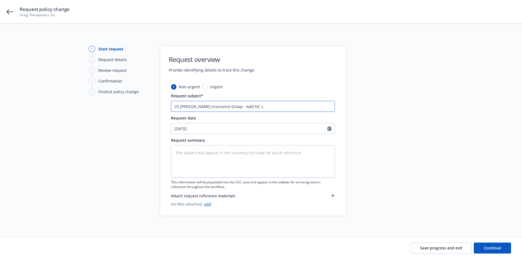
type input "25 WC Hartford Insurance Group - Add NC st"
type textarea "x"
type input "25 WC Hartford Insurance Group - Add NC sta"
type textarea "x"
type input "25 WC Hartford Insurance Group - Add NC state"
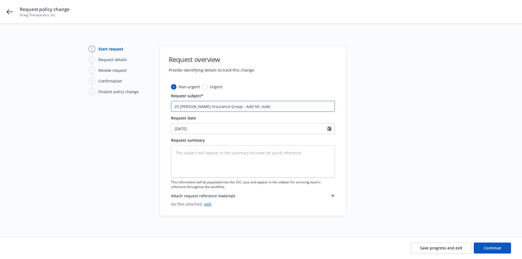
type textarea "x"
type input "25 WC Hartford Insurance Group - Add NC state"
type textarea "x"
type input "25 WC Hartford Insurance Group - Add NC state w"
type textarea "x"
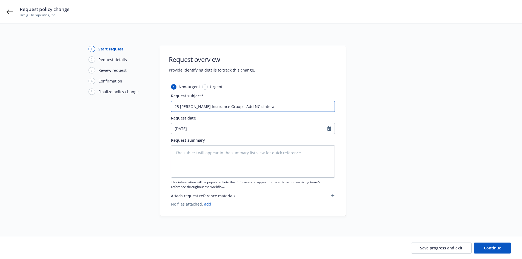
type input "25 WC Hartford Insurance Group - Add NC state wi"
type textarea "x"
type input "25 WC Hartford Insurance Group - Add NC state wit"
type textarea "x"
type input "25 WC Hartford Insurance Group - Add NC state with"
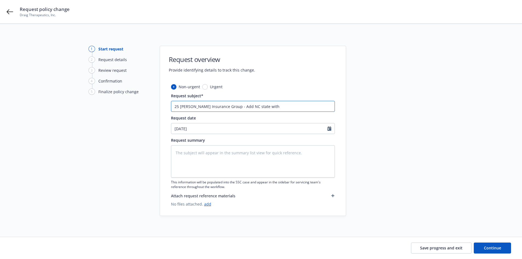
type textarea "x"
click at [282, 108] on input "25 WC Hartford Insurance Group - Add NC state with" at bounding box center [253, 106] width 164 height 11
paste input "Class Code: Clerical Office Compensation: $80,000"
type input "25 WC Hartford Insurance Group - Add NC state with Class Code: Clerical Office …"
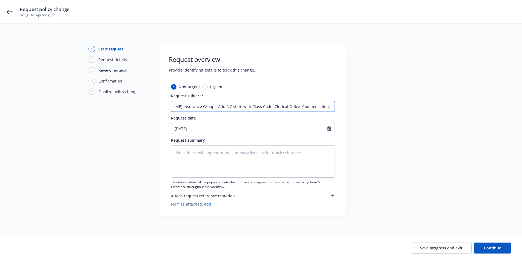
click at [262, 106] on input "25 WC Hartford Insurance Group - Add NC state with Class Code: Clerical Office …" at bounding box center [253, 106] width 164 height 11
type textarea "x"
type input "25 WC Hartford Insurance Group - Add NC state with Class Code:Clerical Office C…"
type textarea "x"
type input "25 WC Hartford Insurance Group - Add NC state with Class CodeClerical Office Co…"
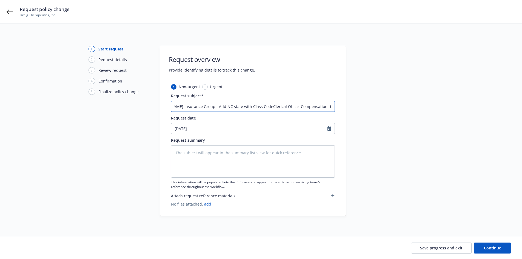
scroll to position [0, 26]
type textarea "x"
type input "25 WC Hartford Insurance Group - Add NC state with Class Code Clerical Office C…"
drag, startPoint x: 289, startPoint y: 106, endPoint x: 318, endPoint y: 106, distance: 28.5
click at [318, 106] on input "25 WC Hartford Insurance Group - Add NC state with Class Code Clerical Office C…" at bounding box center [253, 106] width 164 height 11
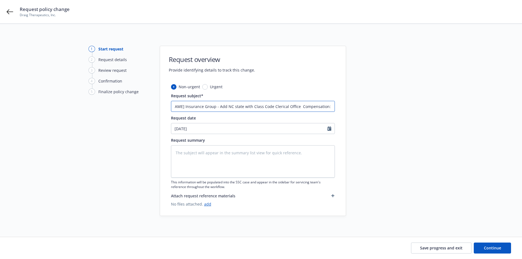
type textarea "x"
drag, startPoint x: 236, startPoint y: 107, endPoint x: 365, endPoint y: 107, distance: 129.1
click at [365, 107] on div "1 Start request 2 Request details 3 Review request 4 Confirmation 5 Finalize po…" at bounding box center [261, 131] width 509 height 170
paste input "to work comp"
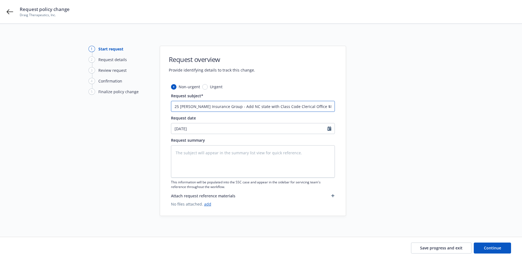
type input "25 WC Hartford Insurance Group - Add NC to work comp"
type textarea "x"
type input "25 WC Hartford Insurance Group - Add NC to work comp"
click at [236, 154] on textarea at bounding box center [253, 161] width 164 height 32
paste textarea "Hello effective today please add the below state and payroll to clients work co…"
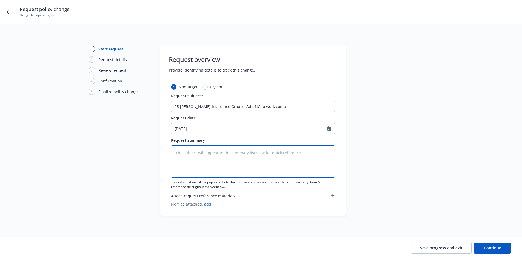
type textarea "x"
type textarea "Hello effective today please add the below state and payroll to clients work co…"
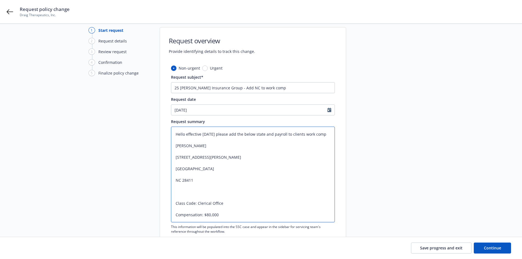
scroll to position [27, 0]
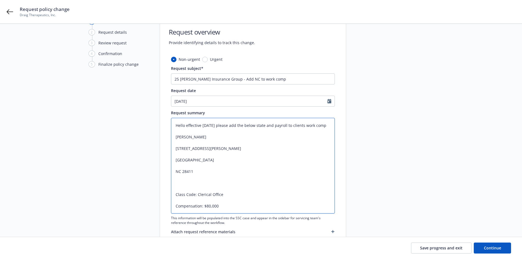
click at [176, 148] on textarea "Hello effective today please add the below state and payroll to clients work co…" at bounding box center [253, 166] width 164 height 96
type textarea "x"
type textarea "Hello effective today please add the below state and payroll to clients work co…"
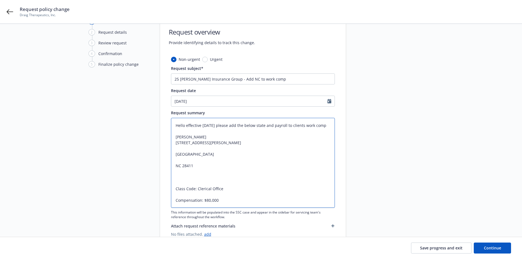
click at [176, 154] on textarea "Hello effective today please add the below state and payroll to clients work co…" at bounding box center [253, 163] width 164 height 90
type textarea "x"
type textarea "Hello effective today please add the below state and payroll to clients work co…"
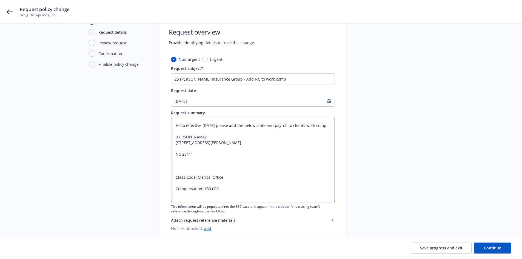
click at [174, 158] on textarea "Hello effective today please add the below state and payroll to clients work co…" at bounding box center [253, 160] width 164 height 84
type textarea "x"
type textarea "Hello effective today please add the below state and payroll to clients work co…"
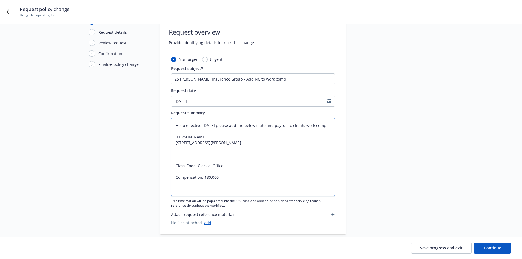
click at [176, 175] on textarea "Hello effective today please add the below state and payroll to clients work co…" at bounding box center [253, 157] width 164 height 78
type textarea "x"
type textarea "Hello effective today please add the below state and payroll to clients work co…"
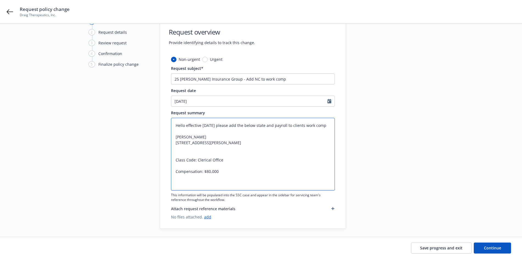
type textarea "x"
type textarea "Hello effective today please add the below state and payroll to clients work co…"
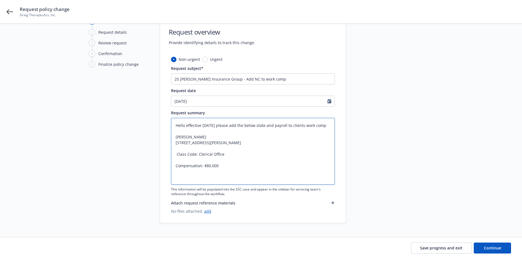
click at [176, 175] on textarea "Hello effective today please add the below state and payroll to clients work co…" at bounding box center [253, 151] width 164 height 67
type textarea "x"
type textarea "Hello effective today please add the below state and payroll to clients work co…"
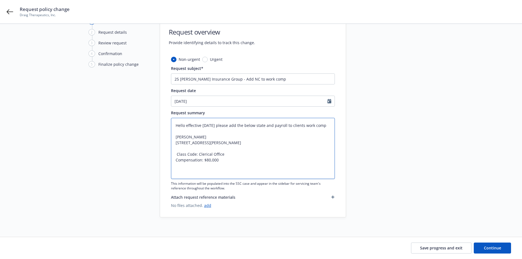
click at [177, 166] on textarea "Hello effective today please add the below state and payroll to clients work co…" at bounding box center [253, 148] width 164 height 61
type textarea "x"
type textarea "Hello effective today please add the below state and payroll to clients work co…"
click at [154, 158] on div "1 Start request 2 Request details 3 Review request 4 Confirmation 5 Finalize po…" at bounding box center [261, 117] width 509 height 199
click at [468, 179] on div "1 Start request 2 Request details 3 Review request 4 Confirmation 5 Finalize po…" at bounding box center [261, 117] width 509 height 199
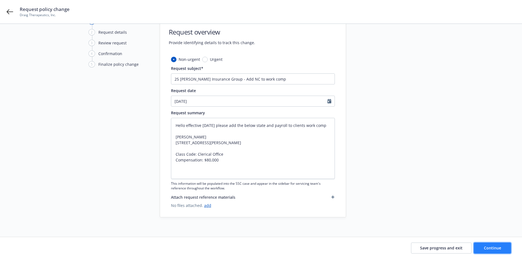
click at [494, 248] on span "Continue" at bounding box center [492, 247] width 17 height 5
type textarea "x"
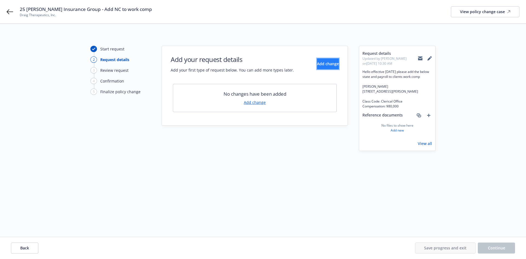
click at [317, 62] on span "Add change" at bounding box center [328, 63] width 22 height 5
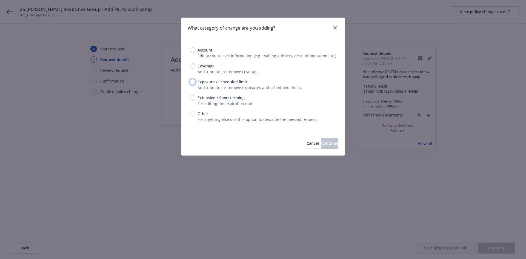
click at [191, 83] on input "Exposure / Scheduled limit" at bounding box center [192, 81] width 5 height 5
radio input "true"
click at [313, 138] on div "Cancel Continue" at bounding box center [263, 143] width 164 height 24
click at [321, 140] on button "Continue" at bounding box center [329, 143] width 17 height 11
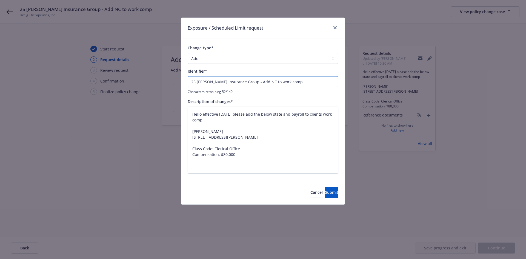
drag, startPoint x: 254, startPoint y: 82, endPoint x: 164, endPoint y: 81, distance: 89.4
click at [164, 81] on div "Exposure / Scheduled Limit request Change type* Add Audit Change Remove Identif…" at bounding box center [263, 129] width 526 height 259
type textarea "x"
type input "Add NC to work comp"
click at [325, 193] on span "Submit" at bounding box center [331, 192] width 13 height 5
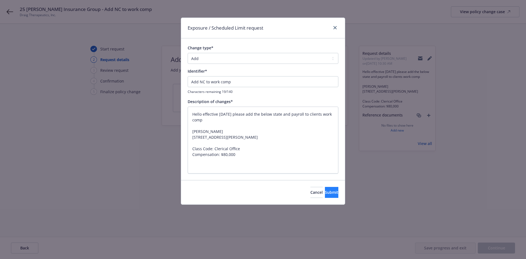
type textarea "x"
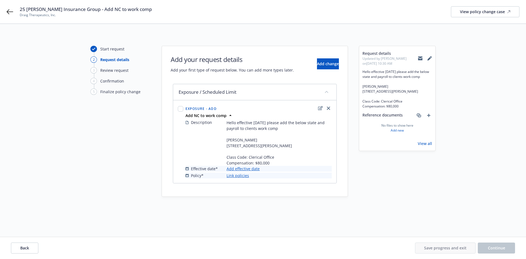
click at [249, 172] on link "Add effective date" at bounding box center [243, 169] width 33 height 6
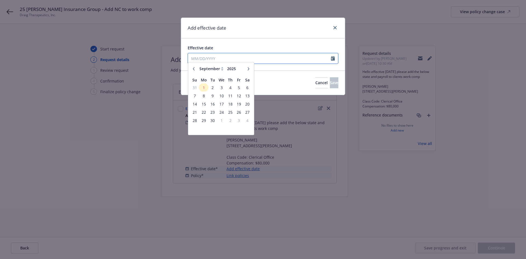
click at [234, 61] on input "Effective date" at bounding box center [259, 58] width 143 height 10
click at [194, 70] on icon "button" at bounding box center [193, 71] width 3 height 3
select select "8"
click at [239, 124] on span "29" at bounding box center [238, 123] width 7 height 7
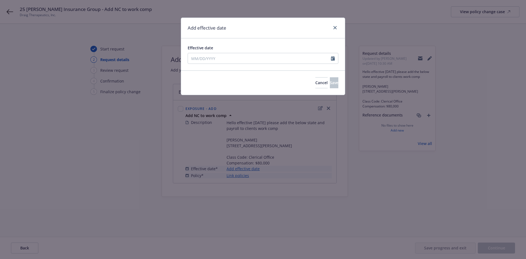
type input "08/29/2025"
click at [330, 81] on button "Save" at bounding box center [334, 82] width 9 height 11
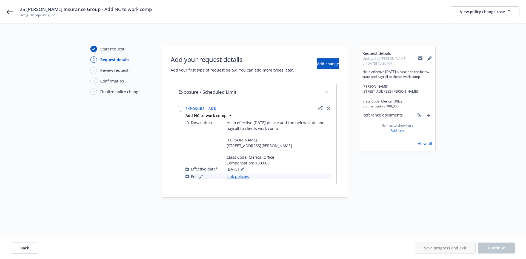
click at [244, 179] on link "Link policies" at bounding box center [238, 177] width 22 height 6
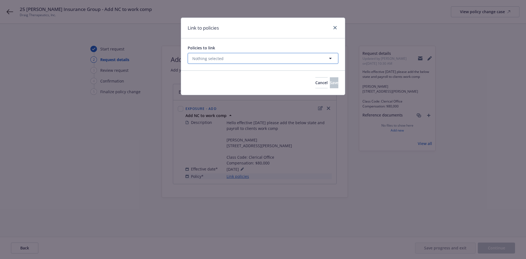
click at [278, 61] on button "Nothing selected" at bounding box center [263, 58] width 151 height 11
select select "ACTIVE"
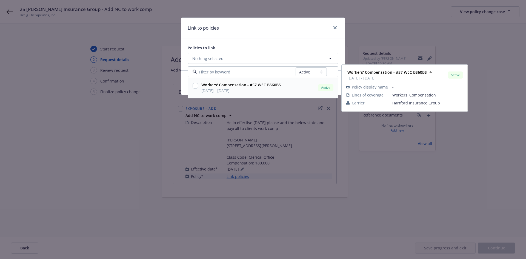
click at [216, 87] on strong "Workers' Compensation - #57 WEC BS60BS" at bounding box center [242, 84] width 80 height 5
checkbox input "true"
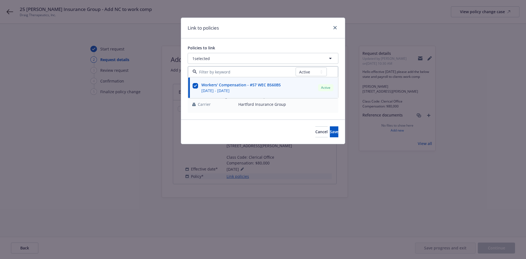
click at [208, 124] on div "Cancel Save" at bounding box center [263, 132] width 164 height 24
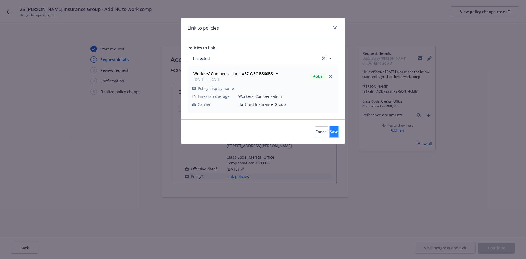
click at [330, 135] on button "Save" at bounding box center [334, 131] width 9 height 11
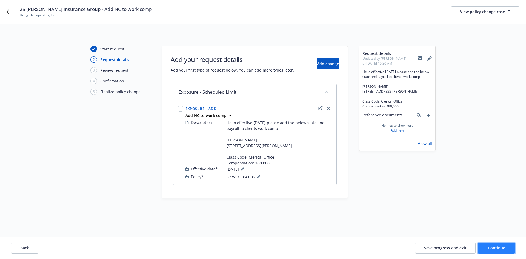
click at [500, 245] on span "Continue" at bounding box center [496, 247] width 17 height 5
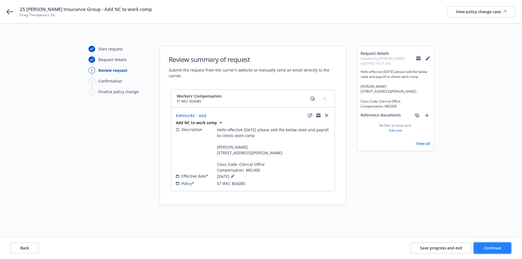
click at [500, 246] on span "Continue" at bounding box center [492, 247] width 17 height 5
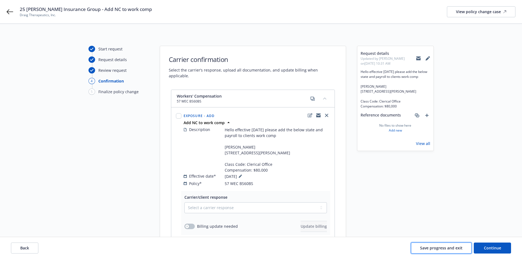
click at [459, 251] on button "Save progress and exit" at bounding box center [441, 248] width 61 height 11
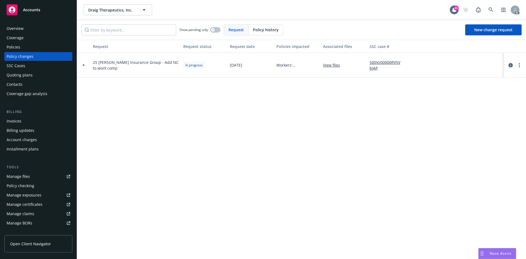
click at [85, 64] on div at bounding box center [84, 65] width 14 height 25
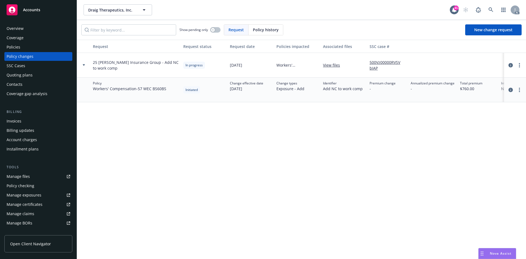
click at [33, 50] on div "Policies" at bounding box center [39, 47] width 64 height 9
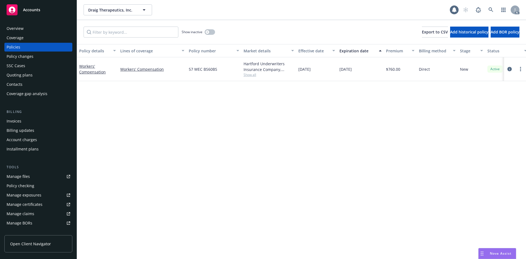
click at [33, 56] on div "Policy changes" at bounding box center [39, 56] width 64 height 9
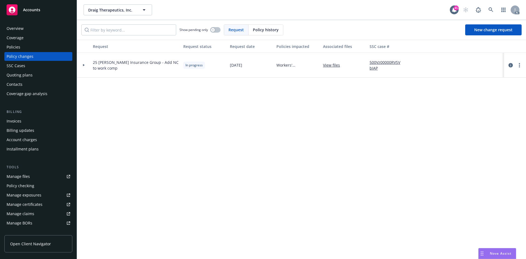
click at [394, 62] on link "500Vz00000RVSVbIAP" at bounding box center [388, 66] width 37 height 12
click at [40, 49] on div "Policies" at bounding box center [39, 47] width 64 height 9
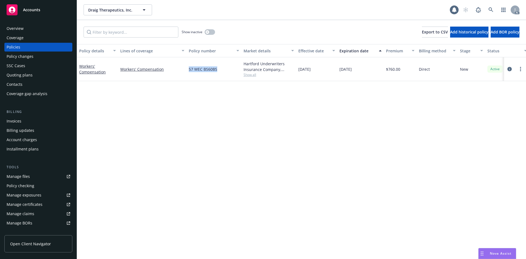
drag, startPoint x: 188, startPoint y: 70, endPoint x: 219, endPoint y: 72, distance: 31.0
click at [219, 72] on div "57 WEC BS60BS" at bounding box center [214, 69] width 55 height 24
copy span "57 WEC BS60BS"
click at [248, 75] on span "Show all" at bounding box center [269, 74] width 50 height 5
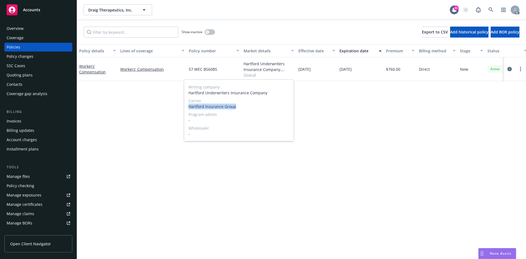
drag, startPoint x: 188, startPoint y: 106, endPoint x: 240, endPoint y: 104, distance: 52.1
click at [240, 104] on div "Writing company Hartford Underwriters Insurance Company Carrier Hartford Insura…" at bounding box center [239, 110] width 110 height 61
copy span "Hartford Insurance Group"
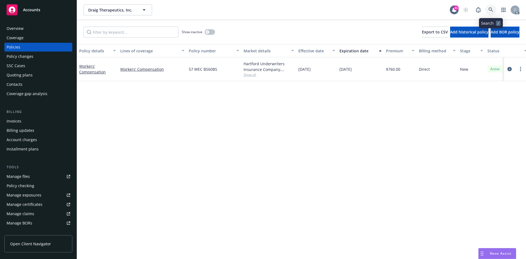
click at [492, 10] on icon at bounding box center [491, 9] width 5 height 5
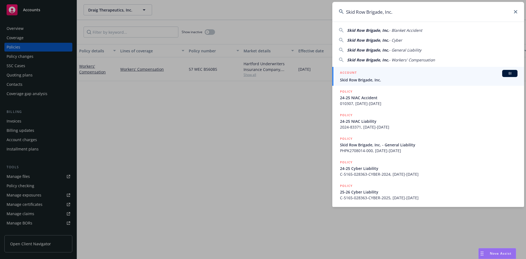
type input "Skid Row Brigade, Inc."
click at [505, 71] on span "BI" at bounding box center [510, 73] width 11 height 5
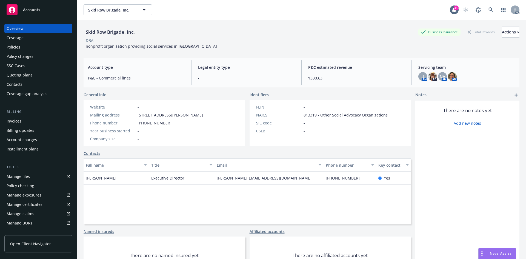
click at [34, 48] on div "Policies" at bounding box center [39, 47] width 64 height 9
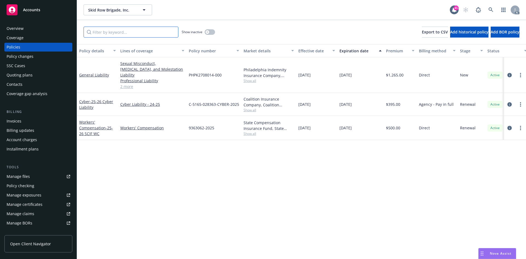
click at [135, 31] on input "Filter by keyword..." at bounding box center [131, 32] width 95 height 11
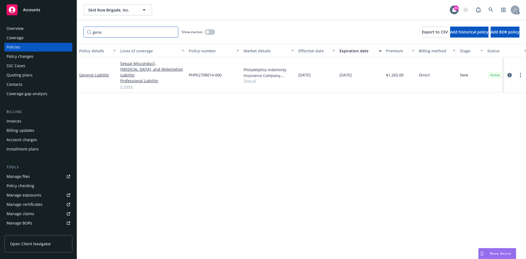
type input "gene"
click at [130, 84] on link "2 more" at bounding box center [152, 87] width 64 height 6
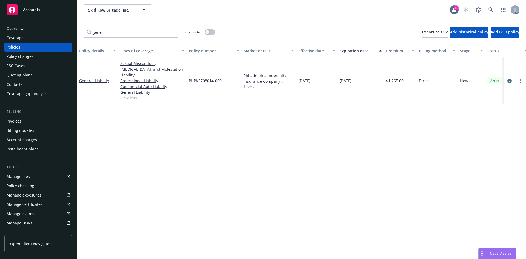
click at [251, 84] on span "Show all" at bounding box center [269, 86] width 50 height 5
click at [303, 121] on div "Policy details Lines of coverage Policy number Market details Effective date Ex…" at bounding box center [301, 151] width 449 height 215
click at [175, 143] on div "Policy details Lines of coverage Policy number Market details Effective date Ex…" at bounding box center [301, 151] width 449 height 215
click at [103, 78] on link "General Liability" at bounding box center [94, 80] width 30 height 5
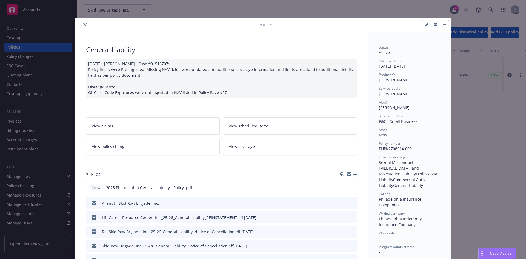
click at [148, 144] on link "View policy changes" at bounding box center [153, 146] width 134 height 17
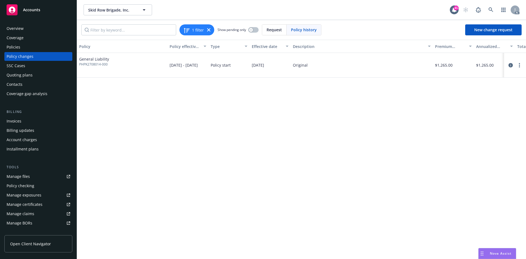
click at [50, 50] on div "Policies" at bounding box center [39, 47] width 64 height 9
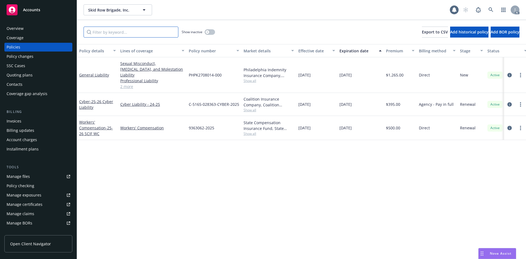
click at [130, 33] on input "Filter by keyword..." at bounding box center [131, 32] width 95 height 11
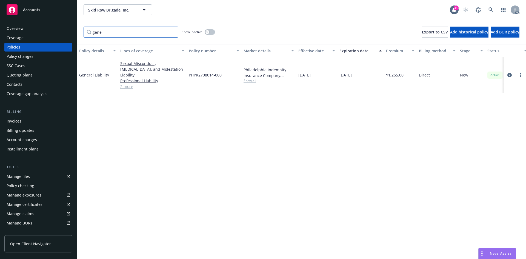
type input "gene"
click at [251, 78] on span "Show all" at bounding box center [269, 80] width 50 height 5
drag, startPoint x: 187, startPoint y: 109, endPoint x: 269, endPoint y: 112, distance: 81.5
click at [269, 112] on div "Writing company Philadelphia Indemnity Insurance Company Carrier Philadelphia I…" at bounding box center [239, 113] width 110 height 61
copy span "Philadelphia Insurance Companies"
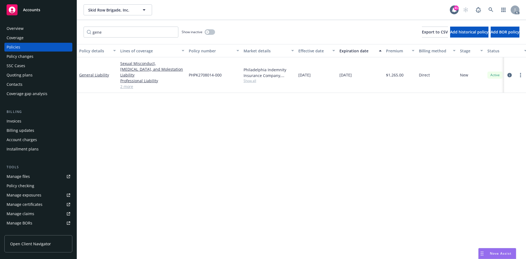
click at [151, 113] on div "Policy details Lines of coverage Policy number Market details Effective date Ex…" at bounding box center [301, 151] width 449 height 215
click at [38, 52] on div "Policy changes" at bounding box center [39, 56] width 64 height 9
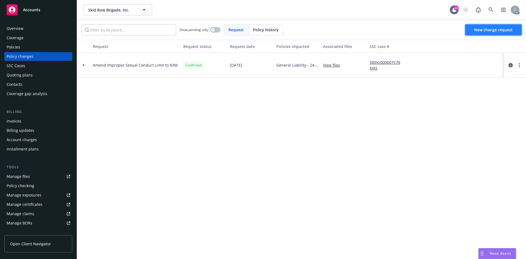
click at [501, 27] on span "New change request" at bounding box center [494, 29] width 38 height 5
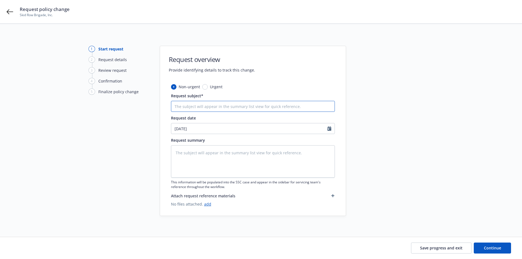
click at [290, 107] on input "Request subject*" at bounding box center [253, 106] width 164 height 11
type textarea "x"
type input "2"
type textarea "x"
type input "25"
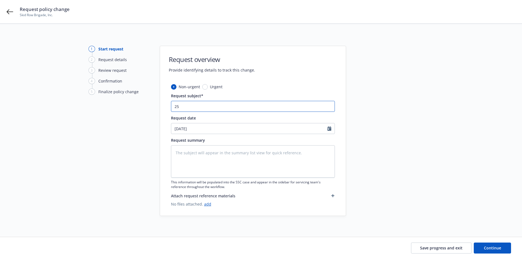
type textarea "x"
type input "25"
type textarea "x"
type input "25 G"
type textarea "x"
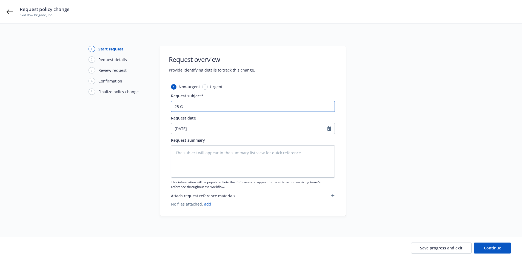
type input "25 GL"
type textarea "x"
paste input "Philadelphia Insurance Companies"
type input "25 GL Philadelphia Insurance Companies"
type textarea "x"
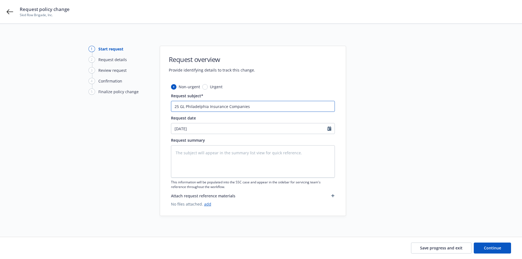
type input "25 GL Philadelphia Insurance Companies -"
type textarea "x"
type input "25 GL Philadelphia Insurance Companies -"
type textarea "x"
type input "25 GL Philadelphia Insurance Companies - A"
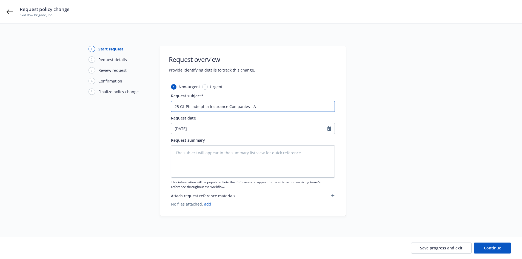
type textarea "x"
type input "25 GL Philadelphia Insurance Companies - Ad"
type textarea "x"
type input "25 GL Philadelphia Insurance Companies - Add"
type textarea "x"
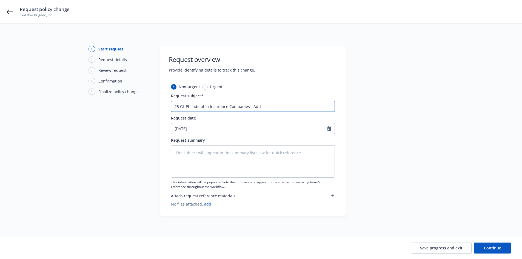
click at [267, 104] on input "25 GL Philadelphia Insurance Companies - Add" at bounding box center [253, 106] width 164 height 11
paste input "City of Palmdale"
type input "25 GL Philadelphia Insurance Companies - Add City of Palmdale"
type textarea "x"
type input "25 GL Philadelphia Insurance Companies - Add City of Palmdale"
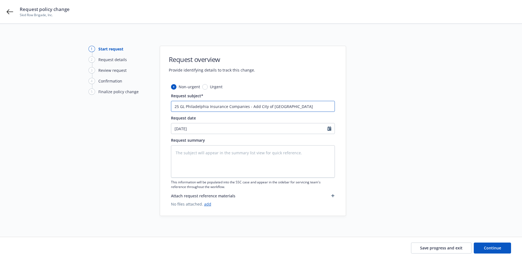
type textarea "x"
type input "25 GL Philadelphia Insurance Companies - Add City of Palmdale a"
type textarea "x"
type input "25 GL Philadelphia Insurance Companies - Add City of Palmdale as"
type textarea "x"
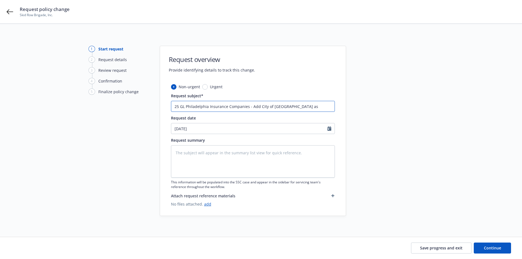
type input "25 GL Philadelphia Insurance Companies - Add City of Palmdale as"
type textarea "x"
type input "25 GL Philadelphia Insurance Companies - Add City of Palmdale as A"
type textarea "x"
type input "25 GL Philadelphia Insurance Companies - Add City of Palmdale as AI"
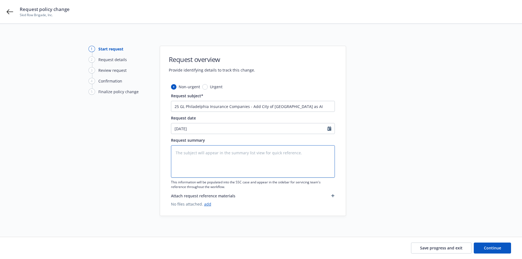
click at [200, 152] on textarea at bounding box center [253, 161] width 164 height 32
paste textarea "please add the following additional insured per contract to GL effective 8/29/2…"
type textarea "please add the following additional insured per contract to GL effective 8/29/2…"
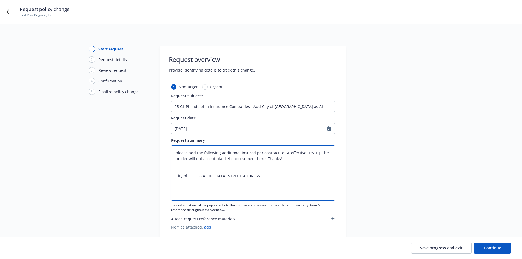
click at [176, 176] on textarea "please add the following additional insured per contract to GL effective 8/29/2…" at bounding box center [253, 172] width 164 height 55
type textarea "x"
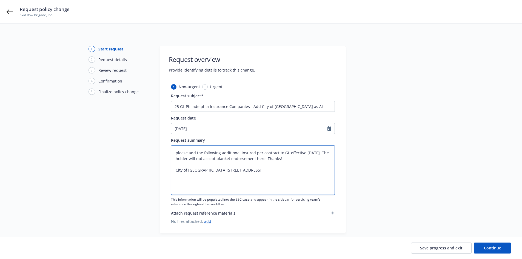
type textarea "please add the following additional insured per contract to GL effective 8/29/2…"
click at [119, 157] on div "1 Start request 2 Request details 3 Review request 4 Confirmation 5 Finalize po…" at bounding box center [119, 140] width 60 height 188
click at [430, 176] on div at bounding box center [395, 140] width 77 height 188
drag, startPoint x: 265, startPoint y: 159, endPoint x: 282, endPoint y: 160, distance: 17.6
click at [282, 160] on textarea "please add the following additional insured per contract to GL effective 8/29/2…" at bounding box center [253, 170] width 164 height 50
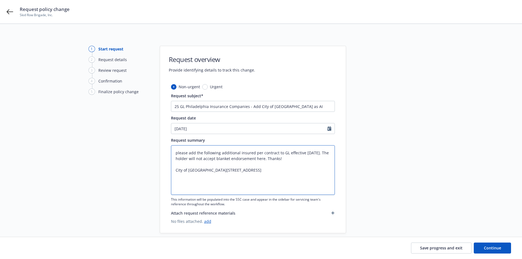
type textarea "x"
type textarea "please add the following additional insured per contract to GL effective 8/29/2…"
click at [431, 170] on div at bounding box center [395, 140] width 77 height 188
click at [489, 243] on button "Continue" at bounding box center [492, 248] width 37 height 11
type textarea "x"
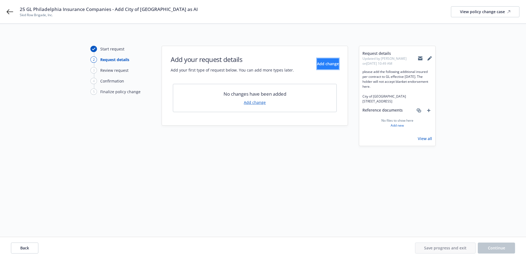
click at [336, 65] on button "Add change" at bounding box center [328, 63] width 22 height 11
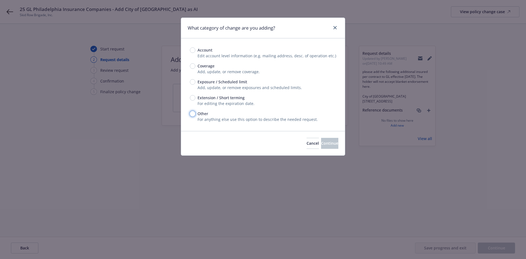
click at [193, 115] on input "Other" at bounding box center [192, 113] width 5 height 5
radio input "true"
click at [327, 145] on span "Continue" at bounding box center [329, 143] width 17 height 5
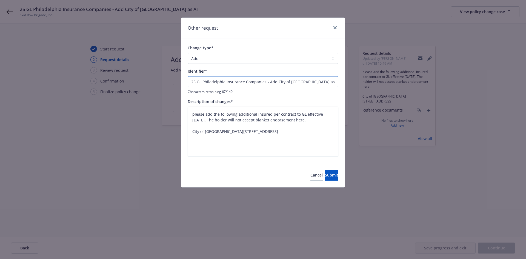
drag, startPoint x: 268, startPoint y: 81, endPoint x: 139, endPoint y: 84, distance: 128.9
click at [139, 84] on div "Other request Change type* Add Audit Change Remove Identifier* 25 GL Philadelph…" at bounding box center [263, 129] width 526 height 259
type textarea "x"
type input "Add City of Palmdale as AI"
click at [327, 172] on span "Submit" at bounding box center [331, 174] width 13 height 5
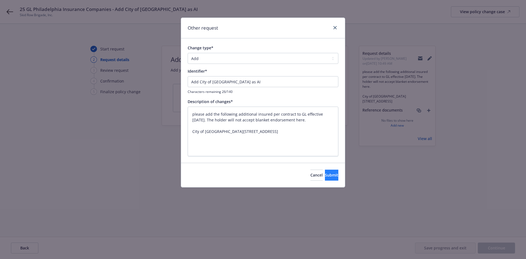
type textarea "x"
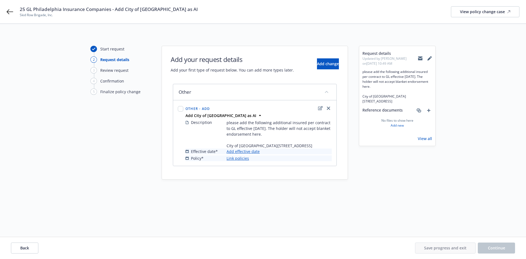
click at [246, 154] on link "Add effective date" at bounding box center [243, 152] width 33 height 6
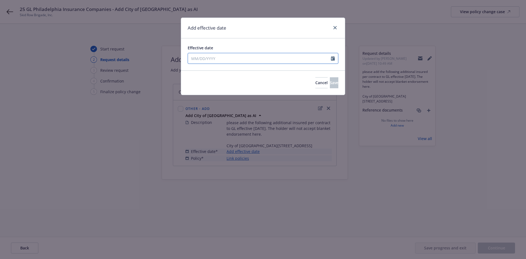
click at [220, 59] on input "Effective date" at bounding box center [259, 58] width 143 height 10
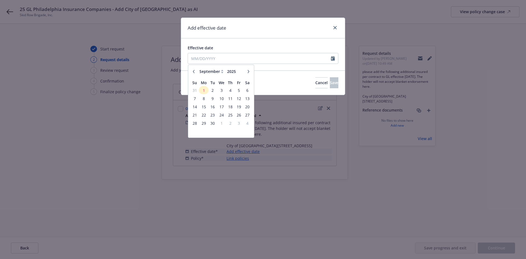
click at [195, 71] on icon "button" at bounding box center [193, 71] width 3 height 3
select select "8"
click at [239, 120] on span "29" at bounding box center [238, 123] width 7 height 7
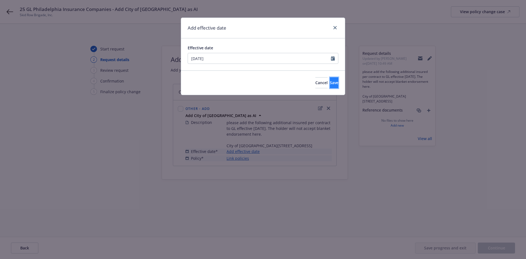
click at [330, 85] on span "Save" at bounding box center [334, 82] width 9 height 5
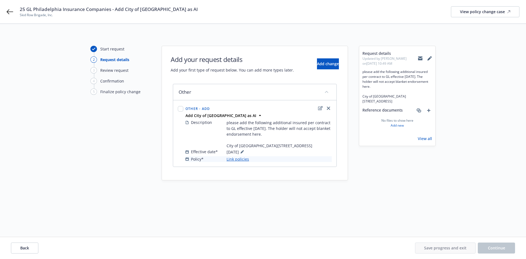
click at [243, 162] on link "Link policies" at bounding box center [238, 159] width 22 height 6
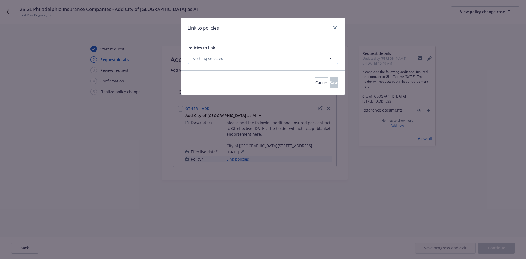
click at [267, 55] on button "Nothing selected" at bounding box center [263, 58] width 151 height 11
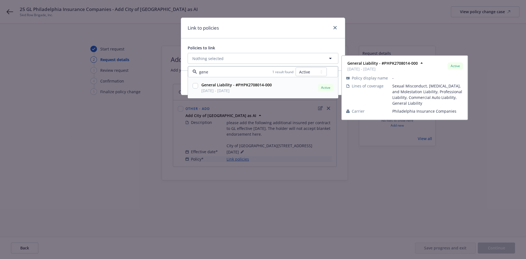
click at [259, 83] on strong "General Liability - #PHPK2708014-000" at bounding box center [237, 84] width 70 height 5
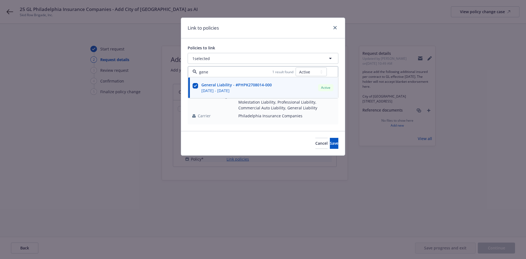
click at [247, 122] on div "General Liability - #PHPK2708014-000 03/15/2025 - 03/15/2026 Active Policy disp…" at bounding box center [263, 95] width 150 height 58
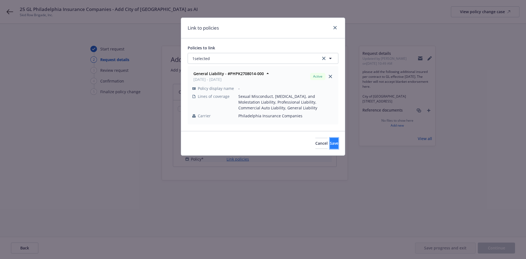
click at [330, 143] on span "Save" at bounding box center [334, 143] width 9 height 5
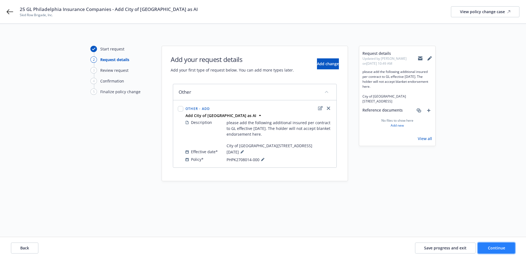
click at [496, 247] on span "Continue" at bounding box center [496, 247] width 17 height 5
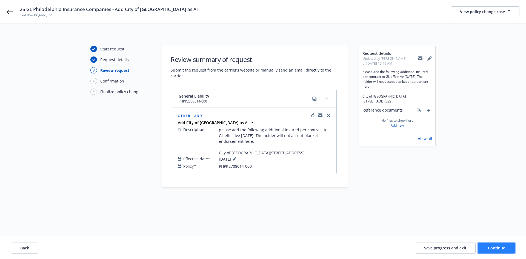
click at [486, 247] on button "Continue" at bounding box center [496, 248] width 37 height 11
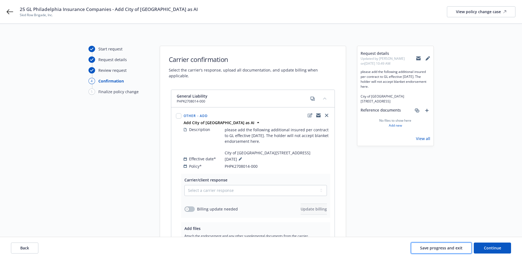
click at [463, 250] on button "Save progress and exit" at bounding box center [441, 248] width 61 height 11
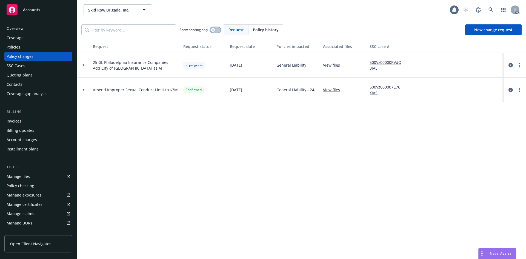
click at [217, 30] on button "button" at bounding box center [215, 29] width 10 height 5
click at [83, 66] on icon at bounding box center [84, 65] width 2 height 2
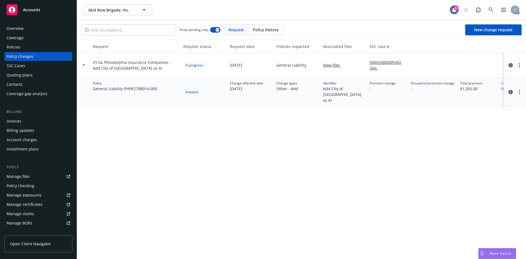
click at [145, 180] on div "Request Request status Request date Policies impacted Associated files SSC case…" at bounding box center [301, 149] width 449 height 219
click at [378, 62] on link "500Vz00000RVdO3IAL" at bounding box center [388, 66] width 37 height 12
click at [28, 48] on div "Policies" at bounding box center [39, 47] width 64 height 9
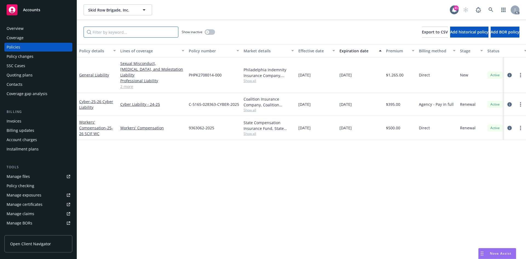
click at [129, 36] on input "Filter by keyword..." at bounding box center [131, 32] width 95 height 11
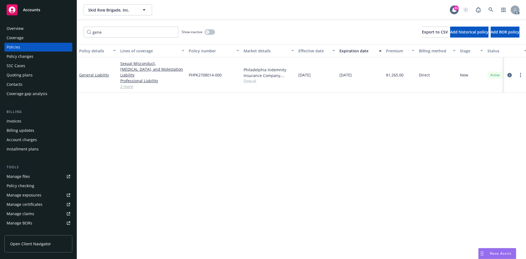
click at [251, 78] on span "Show all" at bounding box center [269, 80] width 50 height 5
click at [133, 107] on div "Policy details Lines of coverage Policy number Market details Effective date Ex…" at bounding box center [301, 151] width 449 height 215
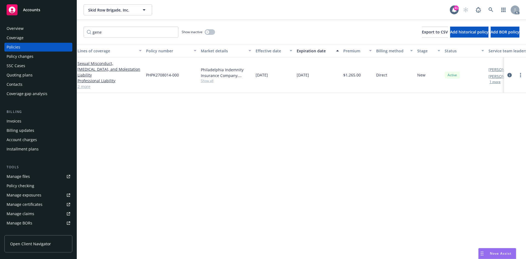
scroll to position [0, 80]
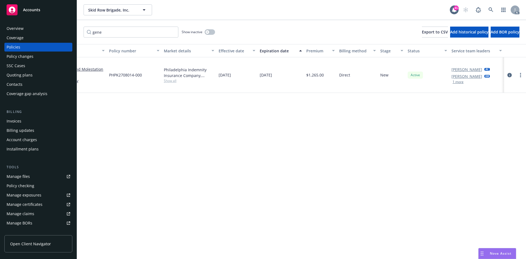
click at [44, 57] on div "Policy changes" at bounding box center [39, 56] width 64 height 9
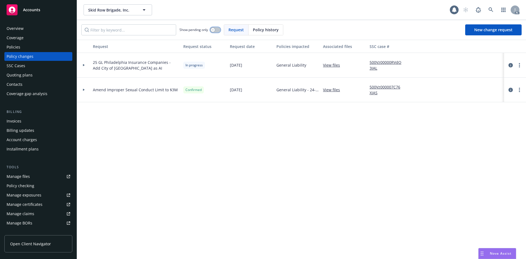
click at [214, 31] on icon "button" at bounding box center [213, 30] width 2 height 2
click at [522, 65] on link "more" at bounding box center [520, 65] width 7 height 7
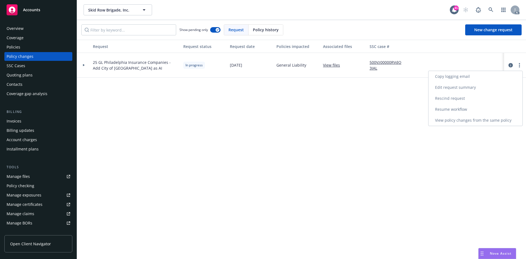
click at [481, 76] on link "Copy logging email" at bounding box center [476, 76] width 94 height 11
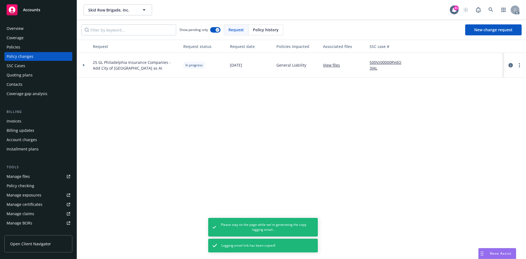
click at [163, 133] on div "Request Request status Request date Policies impacted Associated files SSC case…" at bounding box center [301, 149] width 449 height 219
click at [43, 49] on div "Policies" at bounding box center [39, 47] width 64 height 9
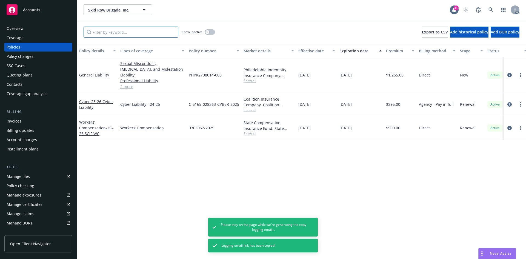
click at [128, 32] on input "Filter by keyword..." at bounding box center [131, 32] width 95 height 11
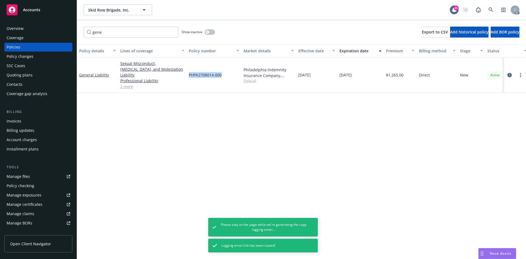
drag, startPoint x: 188, startPoint y: 72, endPoint x: 231, endPoint y: 73, distance: 43.1
click at [231, 73] on div "PHPK2708014-000" at bounding box center [214, 75] width 55 height 36
copy span "PHPK2708014-000"
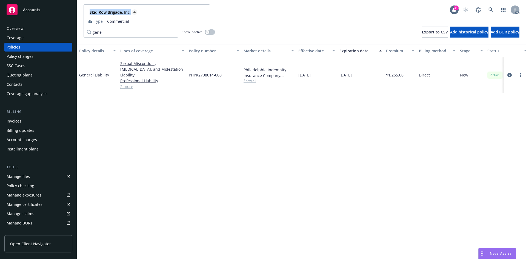
drag, startPoint x: 87, startPoint y: 11, endPoint x: 131, endPoint y: 14, distance: 44.5
click at [131, 14] on div "Skid Row Brigade, Inc. Type Commercial" at bounding box center [147, 17] width 126 height 25
copy span "Skid Row Brigade, Inc."
click at [252, 78] on span "Show all" at bounding box center [269, 80] width 50 height 5
click at [51, 58] on div "Policy changes" at bounding box center [39, 56] width 64 height 9
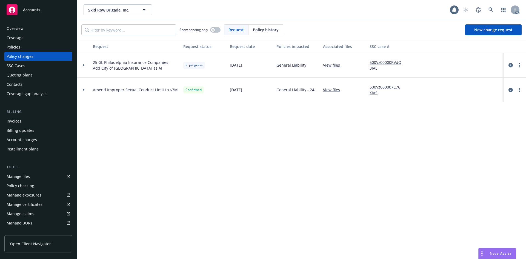
click at [334, 65] on link "View files" at bounding box center [333, 65] width 21 height 6
click at [492, 9] on icon at bounding box center [491, 9] width 5 height 5
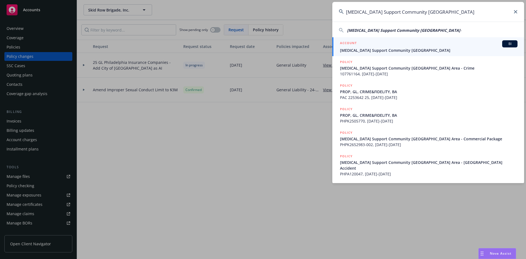
click at [509, 44] on span "BI" at bounding box center [510, 43] width 11 height 5
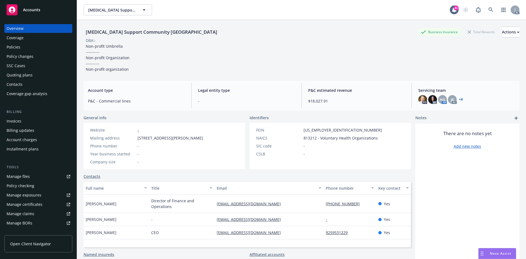
click at [36, 48] on div "Policies" at bounding box center [39, 47] width 64 height 9
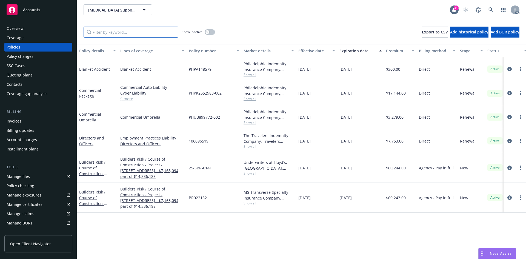
click at [127, 32] on input "Filter by keyword..." at bounding box center [131, 32] width 95 height 11
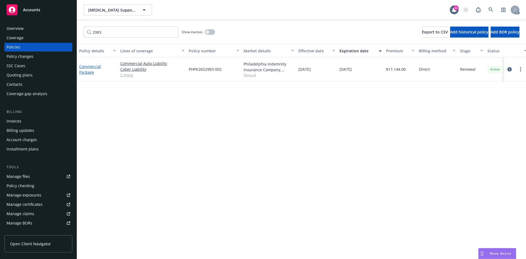
click at [92, 72] on link "Commercial Package" at bounding box center [90, 69] width 22 height 11
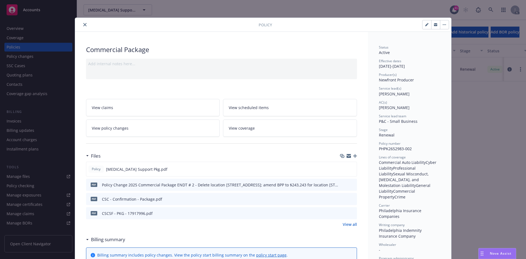
click at [137, 132] on link "View policy changes" at bounding box center [153, 128] width 134 height 17
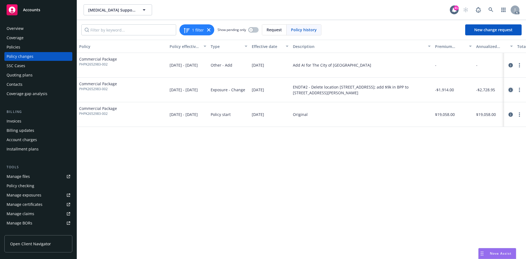
click at [511, 90] on icon "circleInformation" at bounding box center [511, 90] width 4 height 4
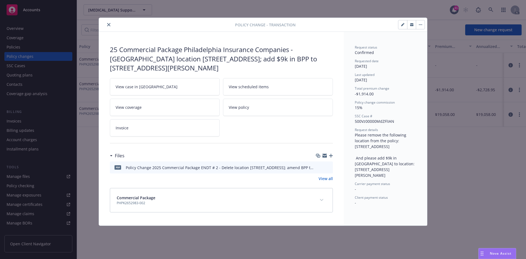
click at [174, 78] on link "View case in SSC" at bounding box center [165, 86] width 110 height 17
drag, startPoint x: 186, startPoint y: 49, endPoint x: 291, endPoint y: 49, distance: 105.0
click at [291, 49] on div "25 Commercial Package Philadelphia Insurance Companies - Delete location 3505 L…" at bounding box center [221, 59] width 223 height 28
click at [110, 25] on icon "close" at bounding box center [108, 24] width 3 height 3
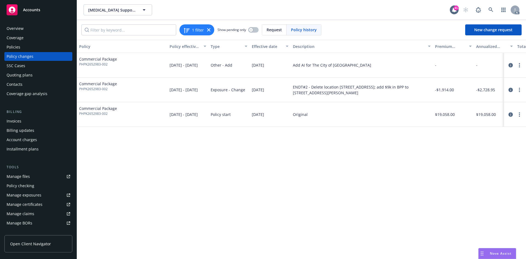
click at [244, 177] on div "Policy Policy effective dates Type Effective date Description Premium change An…" at bounding box center [301, 149] width 449 height 219
click at [298, 204] on div "Policy Policy effective dates Type Effective date Description Premium change An…" at bounding box center [301, 149] width 449 height 219
click at [511, 66] on icon "circleInformation" at bounding box center [511, 65] width 4 height 4
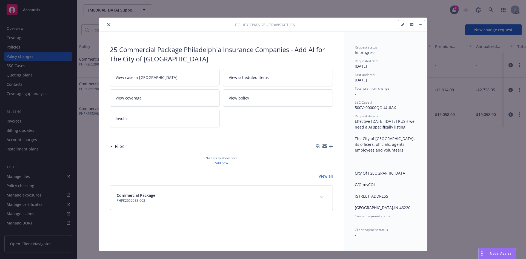
click at [180, 73] on link "View case in SSC" at bounding box center [165, 77] width 110 height 17
click at [108, 25] on icon "close" at bounding box center [108, 24] width 3 height 3
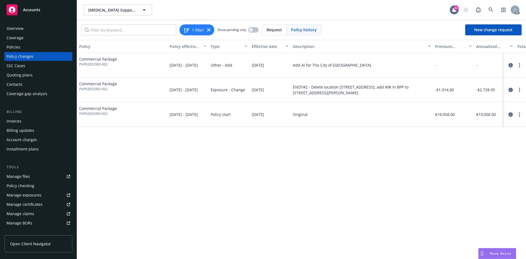
click at [40, 57] on div "Policy changes" at bounding box center [39, 56] width 64 height 9
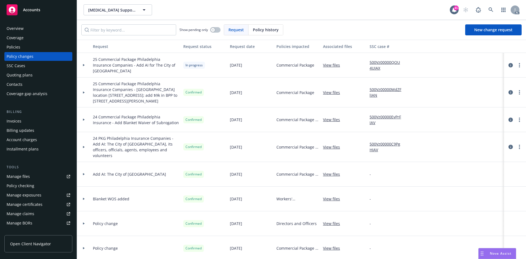
click at [83, 173] on icon at bounding box center [84, 174] width 2 height 2
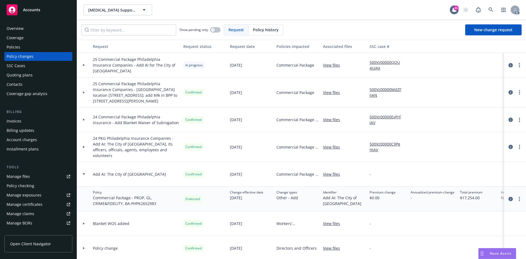
click at [84, 166] on div at bounding box center [84, 174] width 14 height 25
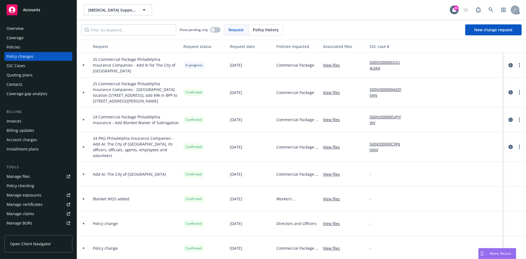
click at [85, 146] on div at bounding box center [83, 147] width 9 height 2
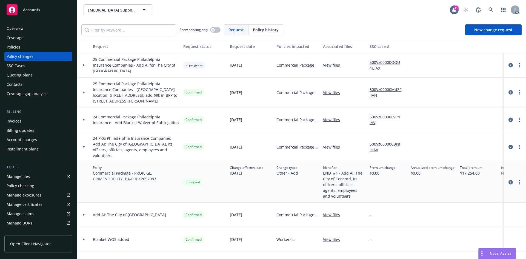
click at [85, 146] on div at bounding box center [83, 147] width 9 height 2
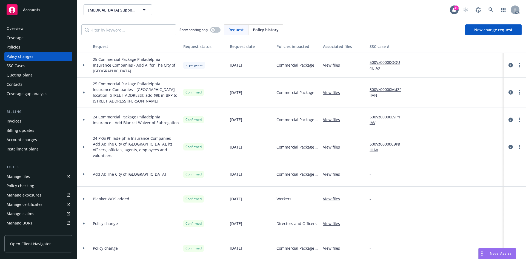
click at [21, 46] on div "Policies" at bounding box center [39, 47] width 64 height 9
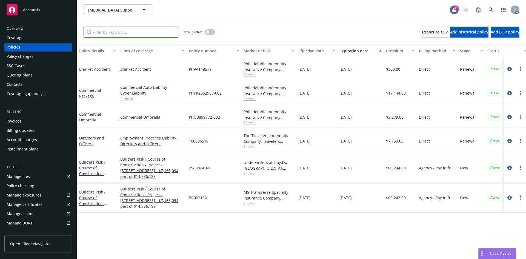
click at [117, 32] on input "Filter by keyword..." at bounding box center [131, 32] width 95 height 11
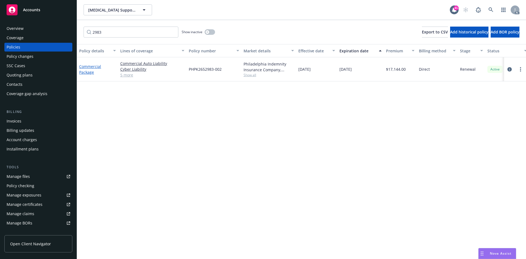
click at [93, 67] on link "Commercial Package" at bounding box center [90, 69] width 22 height 11
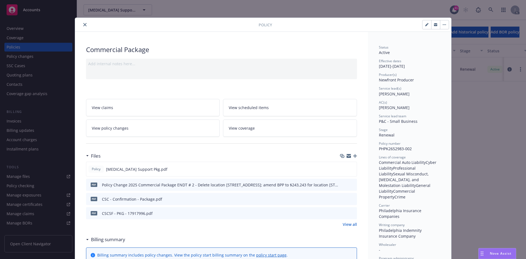
click at [345, 223] on link "View all" at bounding box center [350, 225] width 14 height 6
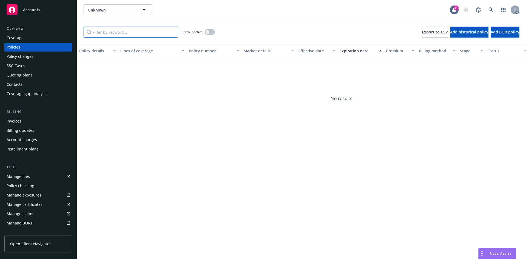
click at [125, 32] on input "Filter by keyword..." at bounding box center [131, 32] width 95 height 11
type input "5478"
click at [209, 30] on button "button" at bounding box center [210, 31] width 10 height 5
click at [492, 8] on icon at bounding box center [491, 9] width 5 height 5
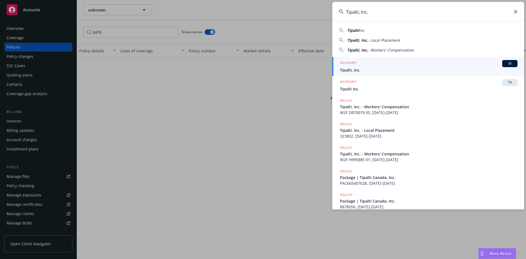
type input "Tipalti, Inc."
click at [506, 62] on span "BI" at bounding box center [510, 63] width 11 height 5
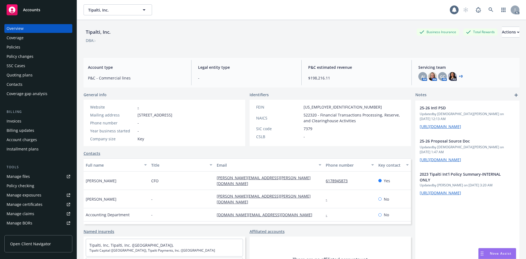
click at [31, 48] on div "Policies" at bounding box center [39, 47] width 64 height 9
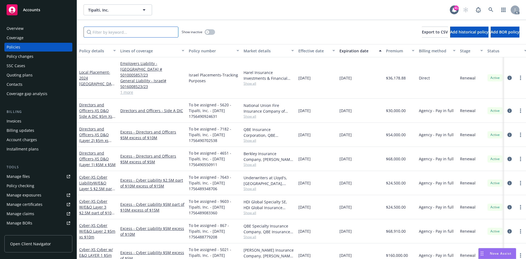
click at [137, 32] on input "Filter by keyword..." at bounding box center [131, 32] width 95 height 11
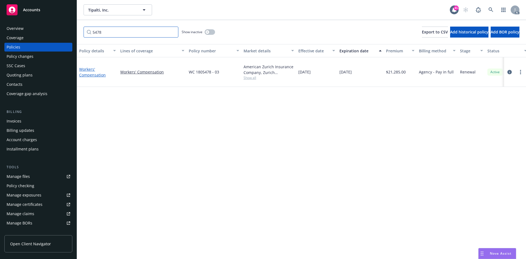
type input "5478"
click at [95, 71] on link "Workers' Compensation" at bounding box center [92, 72] width 27 height 11
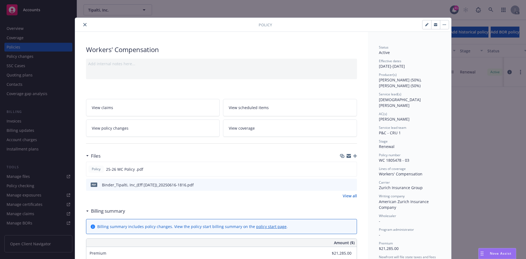
click at [169, 122] on link "View policy changes" at bounding box center [153, 128] width 134 height 17
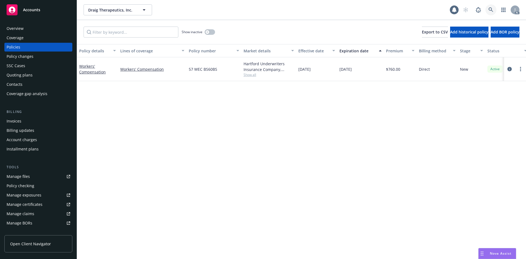
click at [491, 11] on icon at bounding box center [491, 9] width 5 height 5
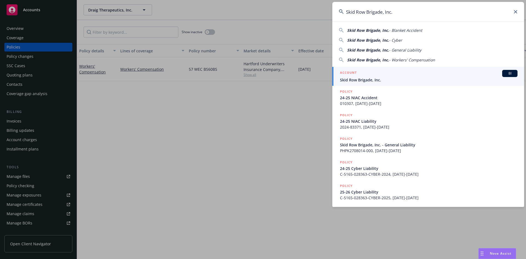
type input "Skid Row Brigade, Inc."
click at [512, 75] on span "BI" at bounding box center [510, 73] width 11 height 5
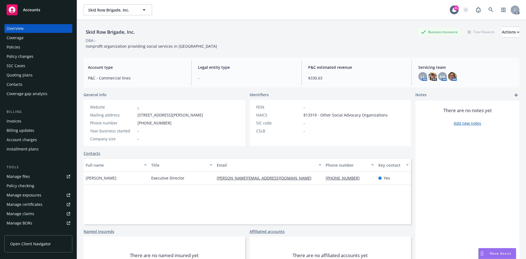
click at [26, 46] on div "Policies" at bounding box center [39, 47] width 64 height 9
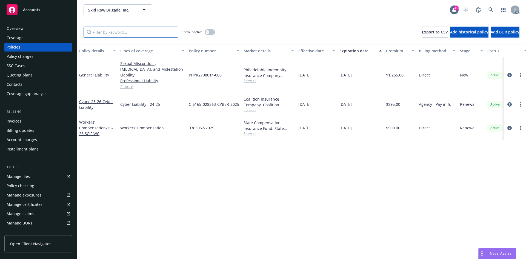
click at [128, 29] on input "Filter by keyword..." at bounding box center [131, 32] width 95 height 11
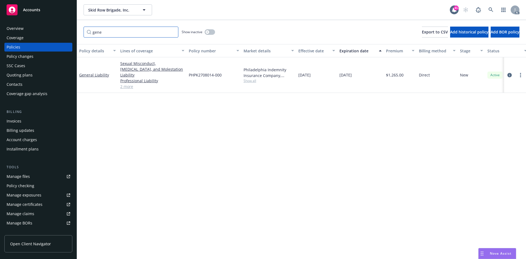
type input "gene"
click at [249, 78] on span "Show all" at bounding box center [269, 80] width 50 height 5
click at [314, 110] on div "Policy details Lines of coverage Policy number Market details Effective date Ex…" at bounding box center [301, 151] width 449 height 215
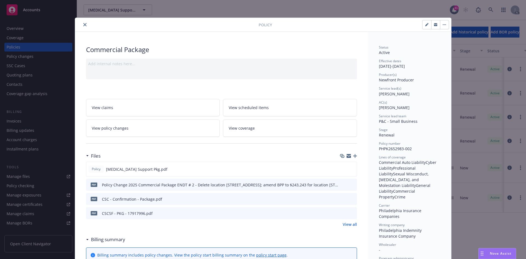
click at [82, 23] on button "close" at bounding box center [85, 24] width 7 height 7
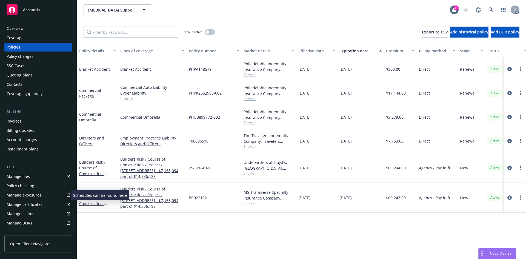
click at [39, 192] on div "Manage exposures" at bounding box center [24, 195] width 35 height 9
click at [36, 55] on div "Policy changes" at bounding box center [39, 56] width 64 height 9
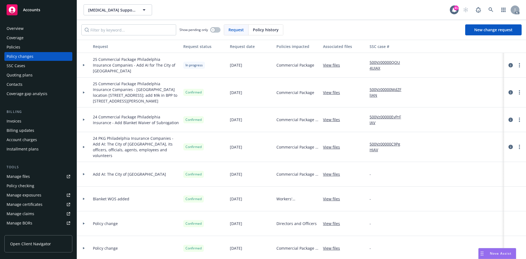
click at [83, 65] on icon at bounding box center [84, 65] width 2 height 2
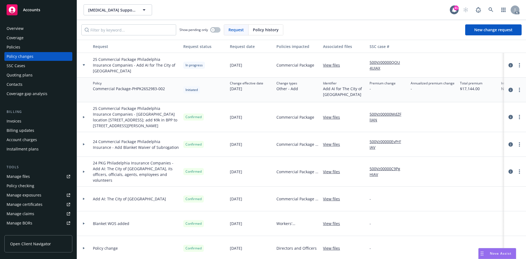
click at [32, 47] on div "Policies" at bounding box center [39, 47] width 64 height 9
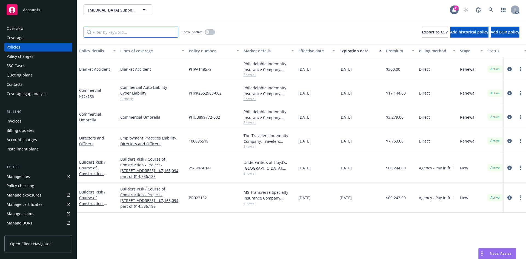
click at [117, 34] on input "Filter by keyword..." at bounding box center [131, 32] width 95 height 11
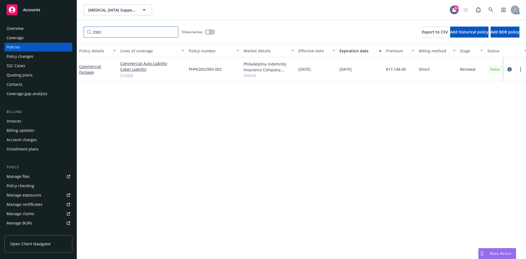
type input "2983"
click at [94, 70] on div "Commercial Package" at bounding box center [97, 70] width 37 height 12
click at [95, 67] on link "Commercial Package" at bounding box center [90, 69] width 22 height 11
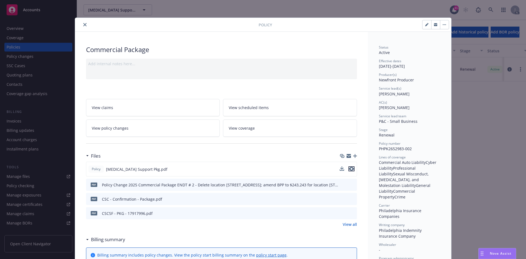
click at [350, 169] on icon "preview file" at bounding box center [351, 169] width 5 height 4
